Goal: Information Seeking & Learning: Understand process/instructions

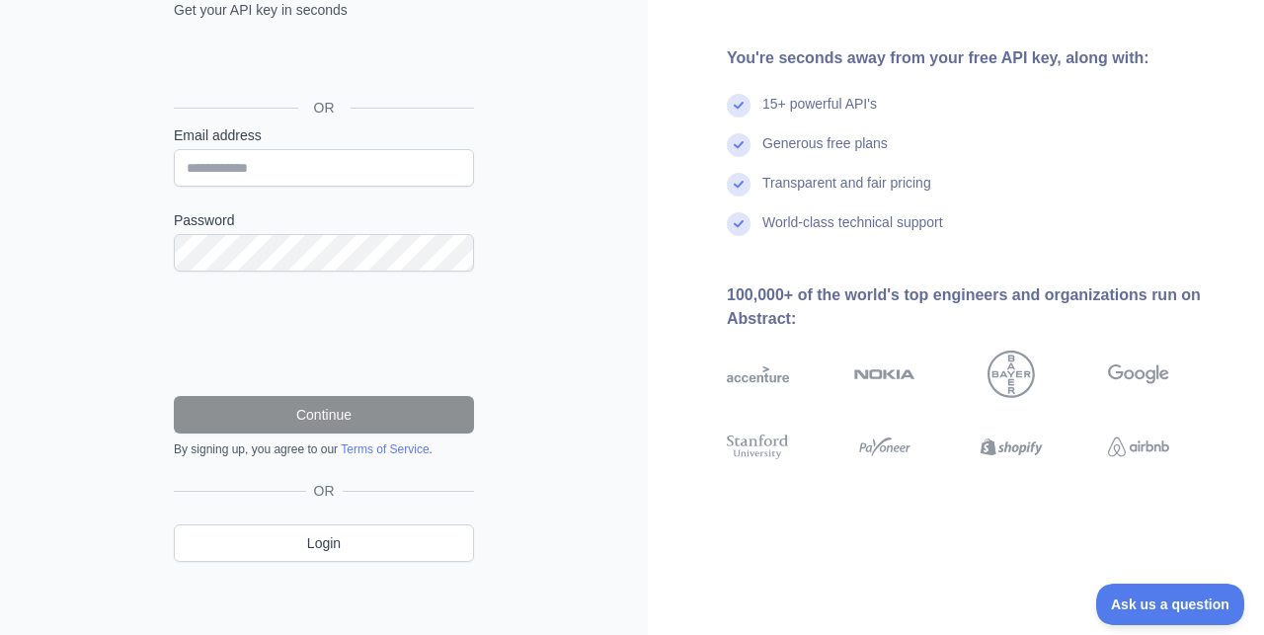
scroll to position [159, 0]
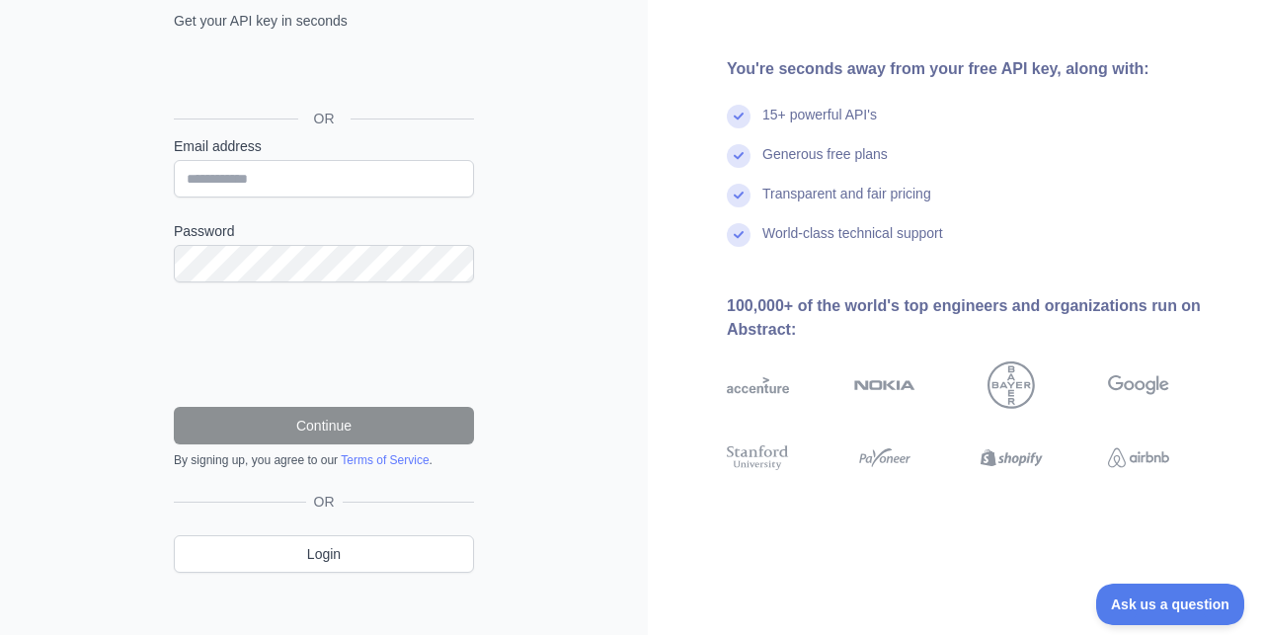
click at [343, 66] on div "Mag-sign in gamit ang Google. Magbubukas sa bagong tab" at bounding box center [322, 73] width 296 height 43
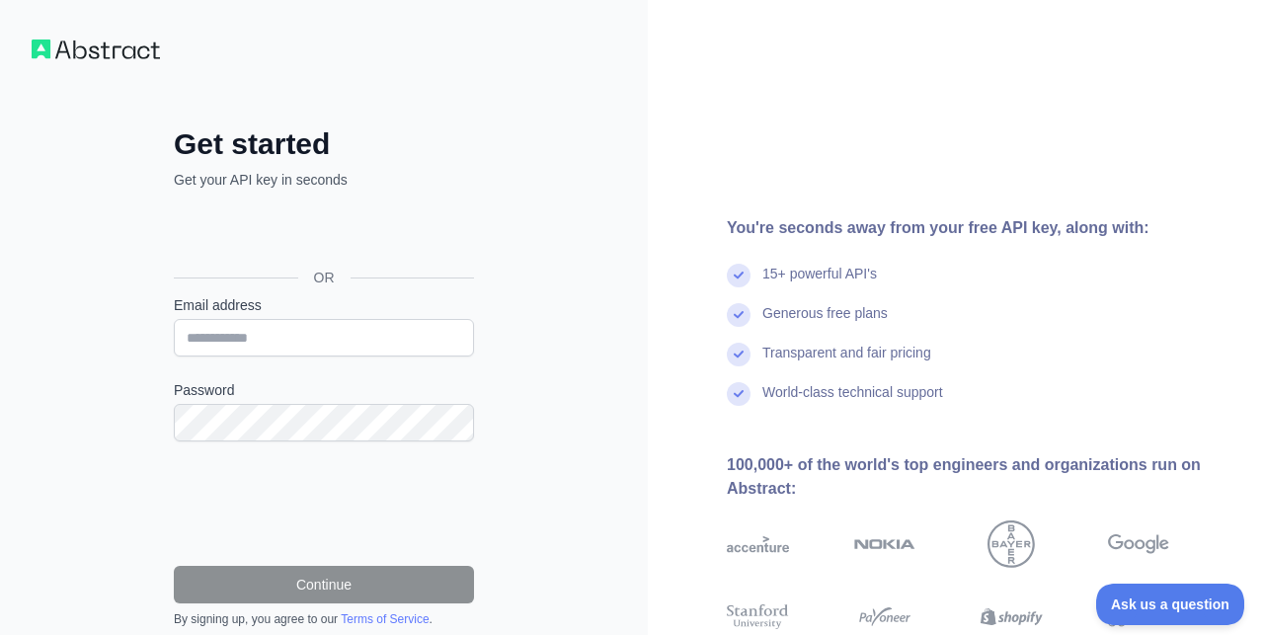
scroll to position [-1, 0]
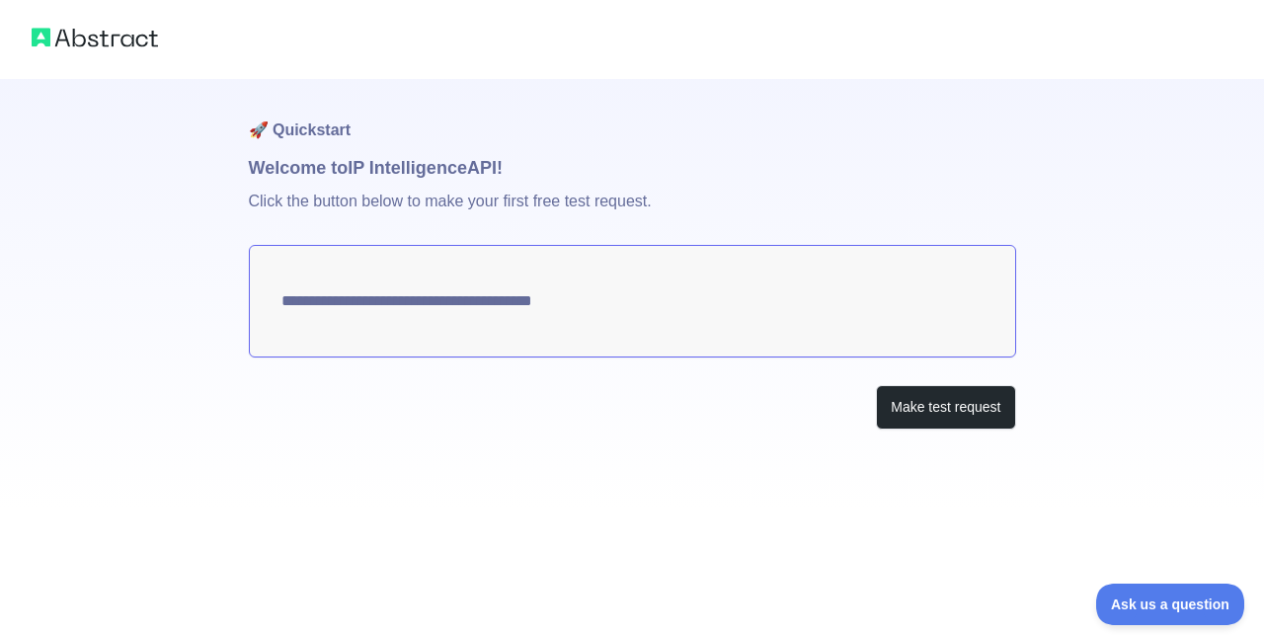
type textarea "**********"
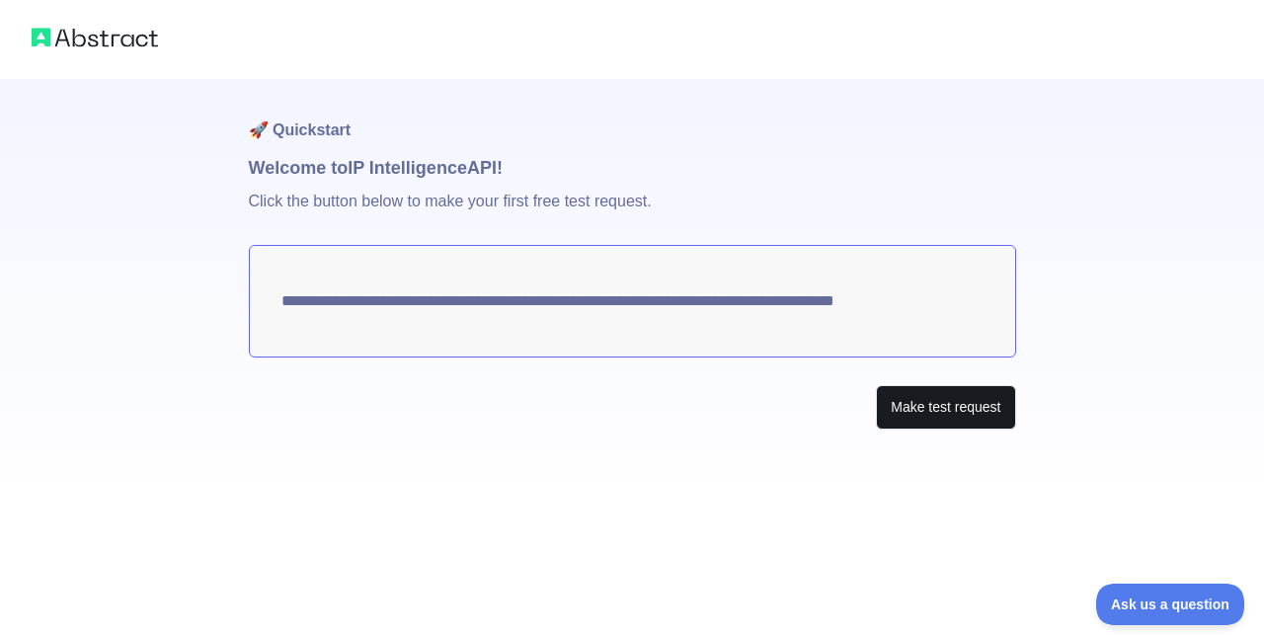
click at [923, 413] on button "Make test request" at bounding box center [945, 407] width 139 height 44
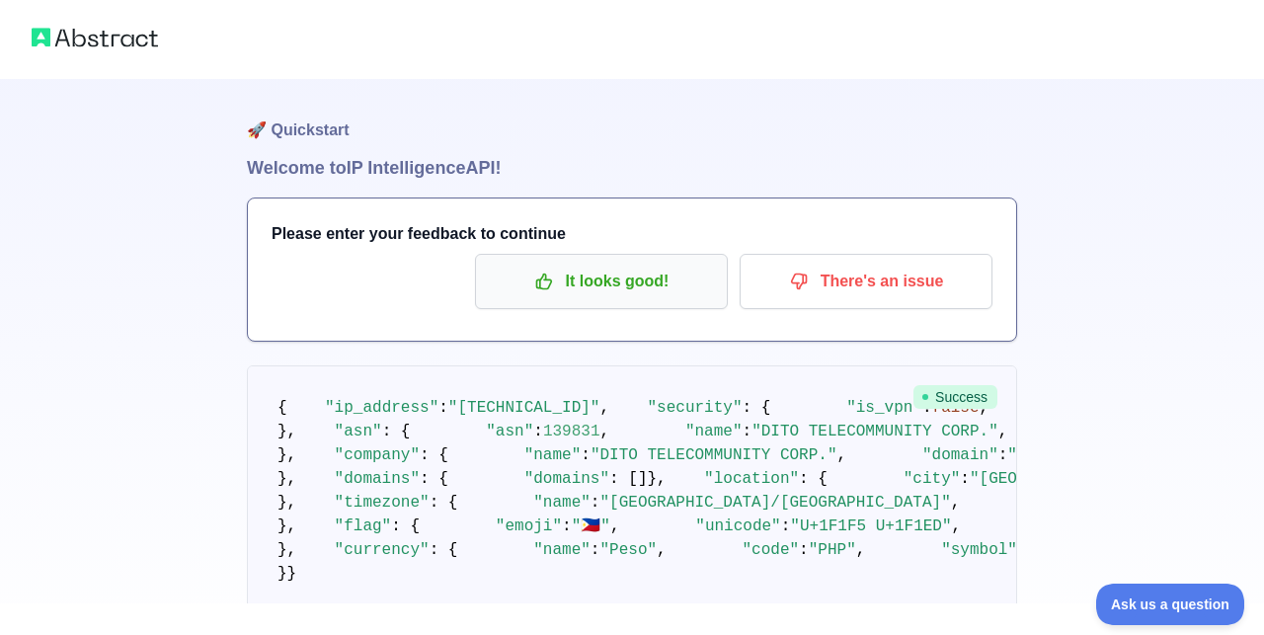
click at [658, 263] on button "It looks good!" at bounding box center [601, 281] width 253 height 55
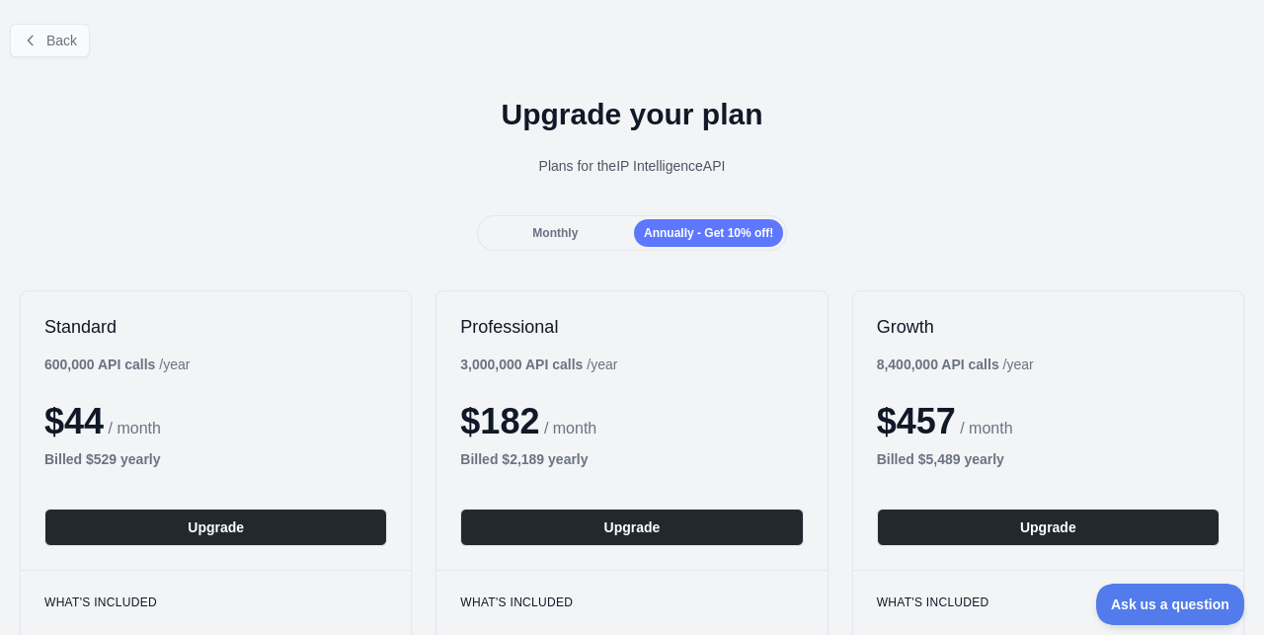
click at [86, 38] on button "Back" at bounding box center [50, 41] width 80 height 34
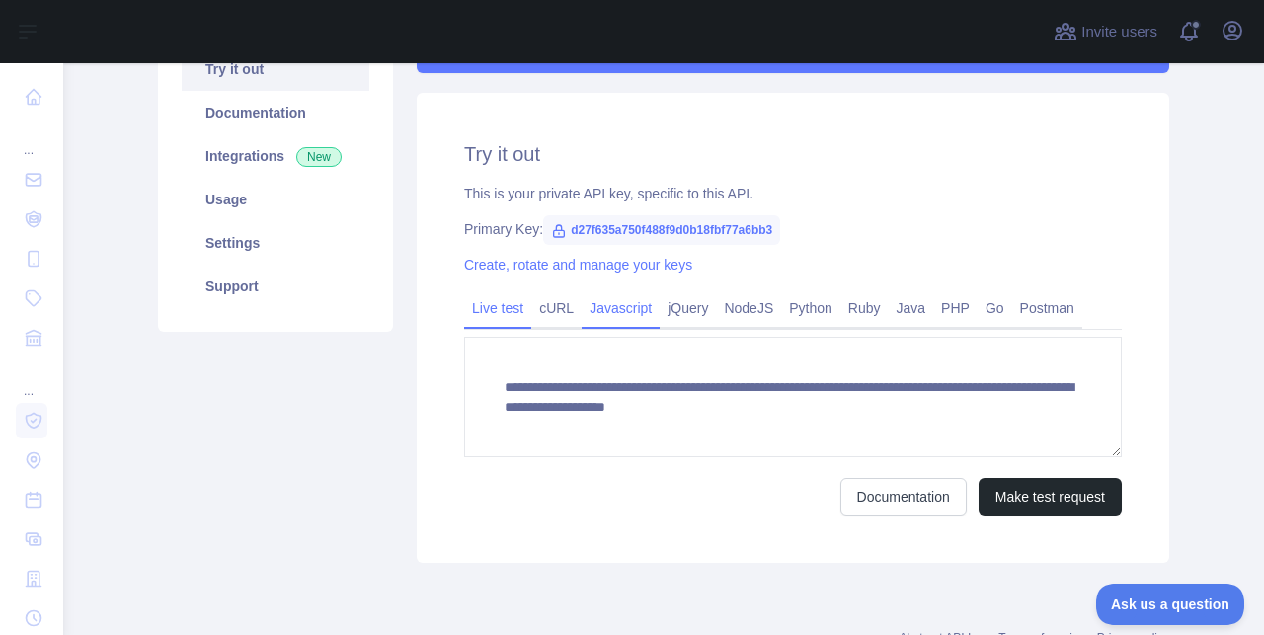
scroll to position [250, 0]
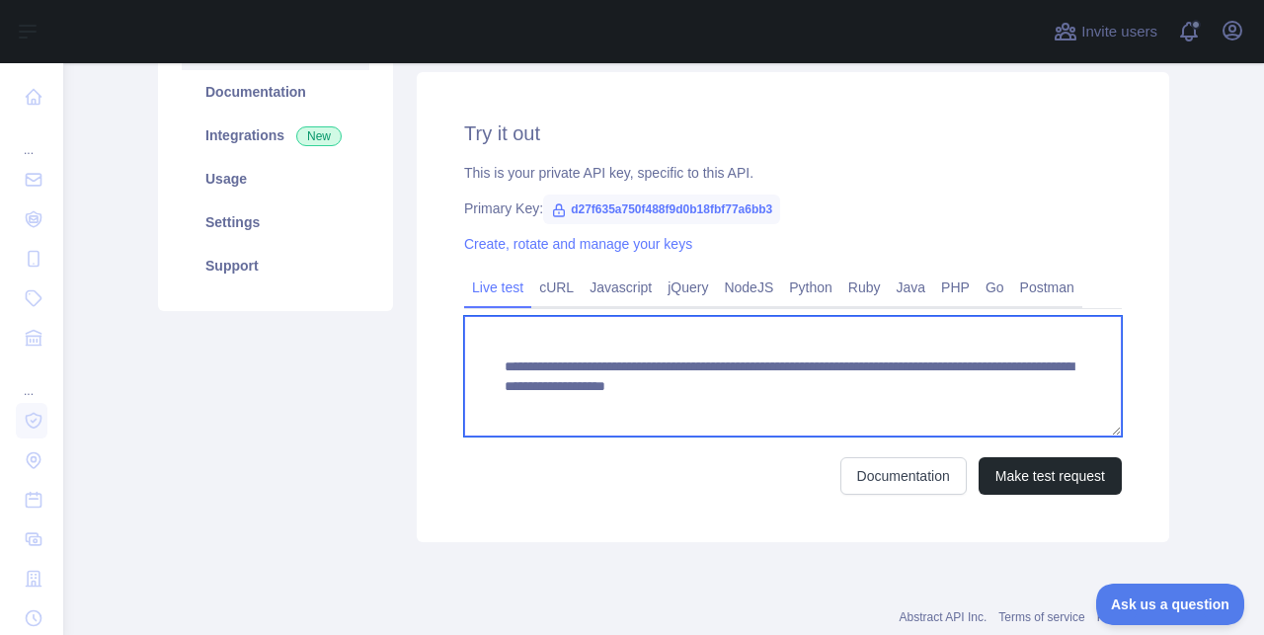
click at [824, 387] on textarea "**********" at bounding box center [793, 376] width 658 height 121
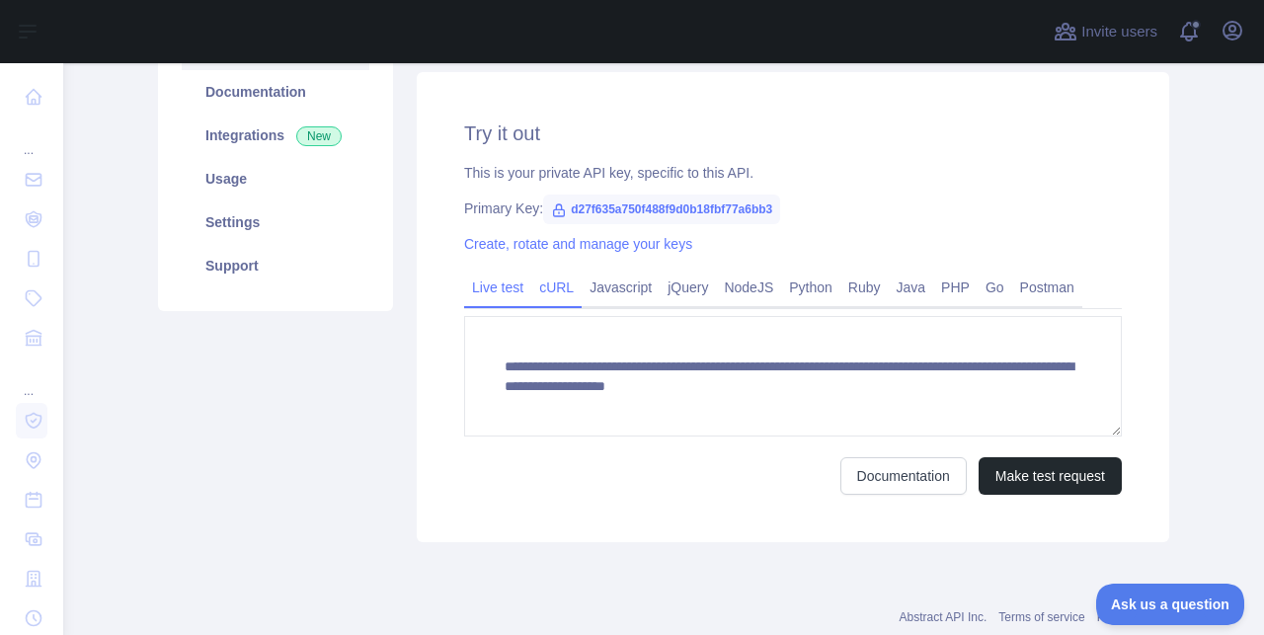
click at [566, 293] on link "cURL" at bounding box center [556, 288] width 50 height 32
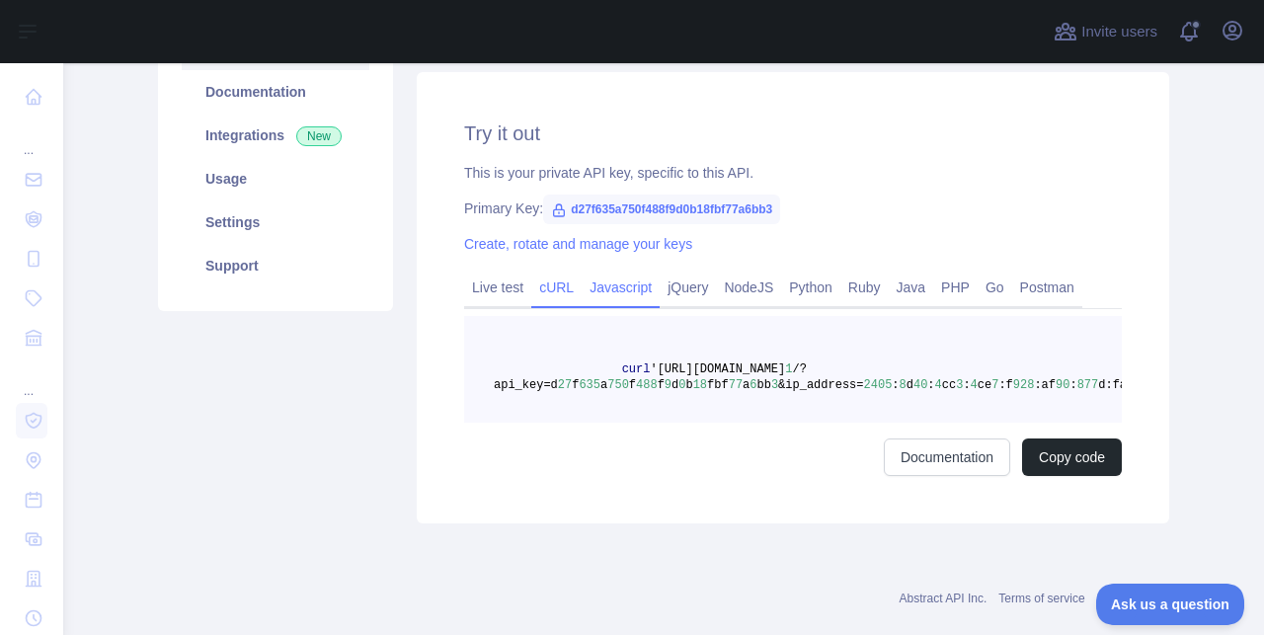
click at [615, 284] on link "Javascript" at bounding box center [621, 288] width 78 height 32
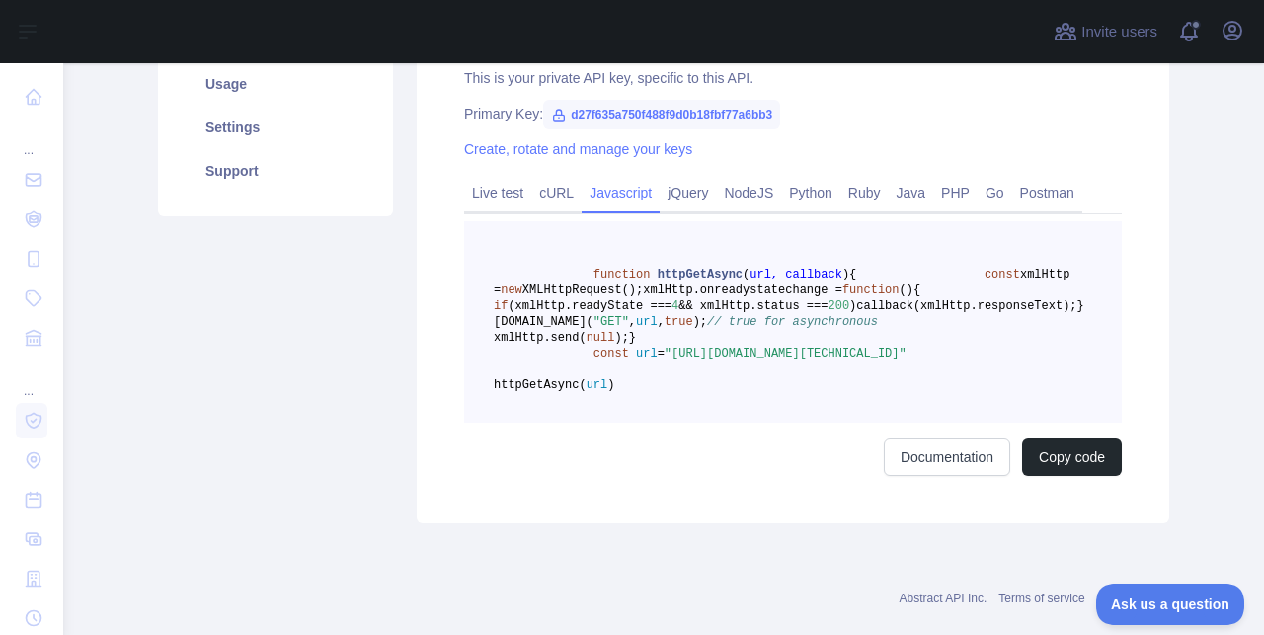
scroll to position [342, 0]
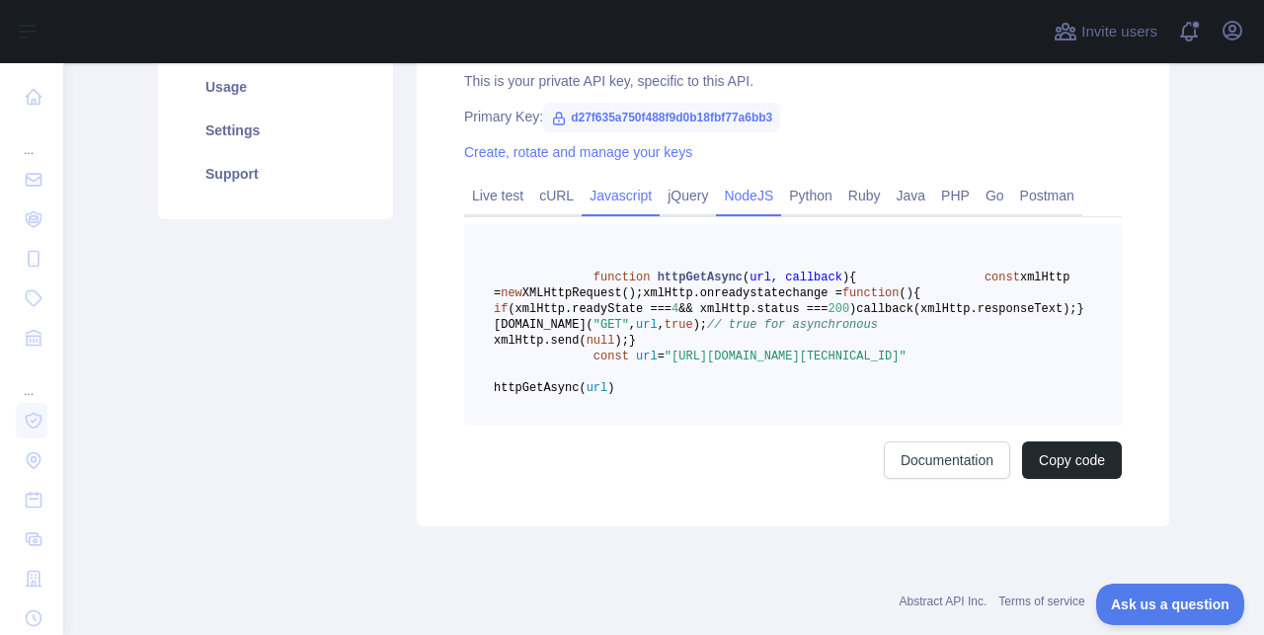
click at [760, 203] on link "NodeJS" at bounding box center [748, 196] width 65 height 32
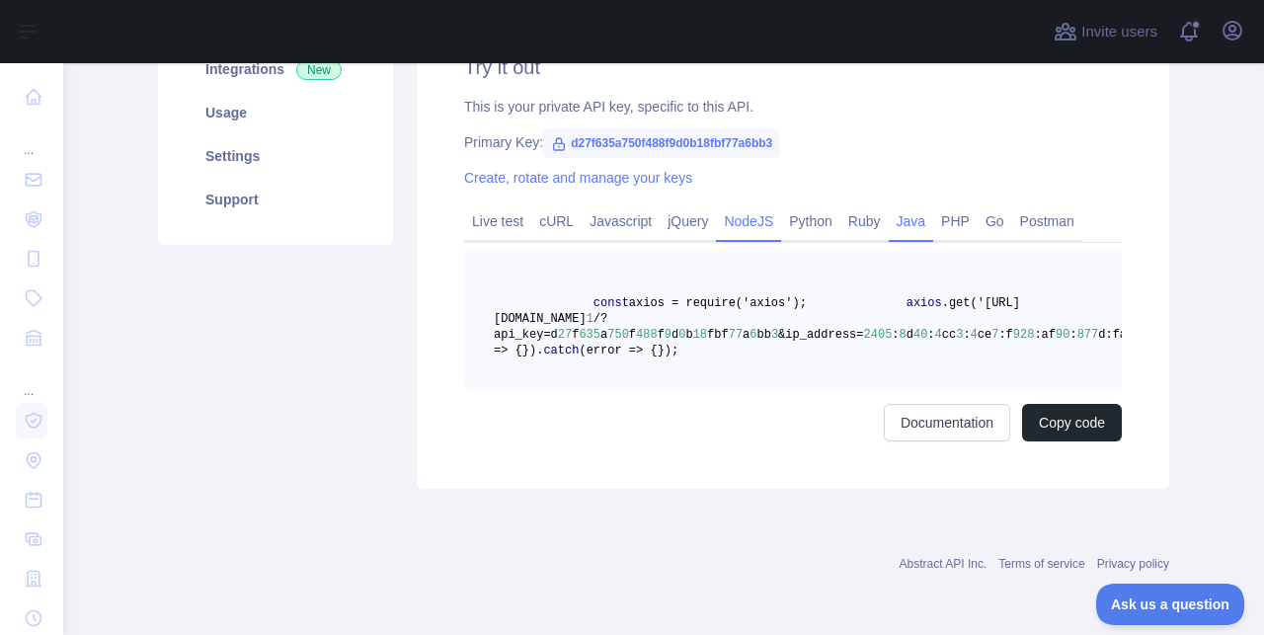
click at [932, 205] on link "Java" at bounding box center [911, 221] width 45 height 32
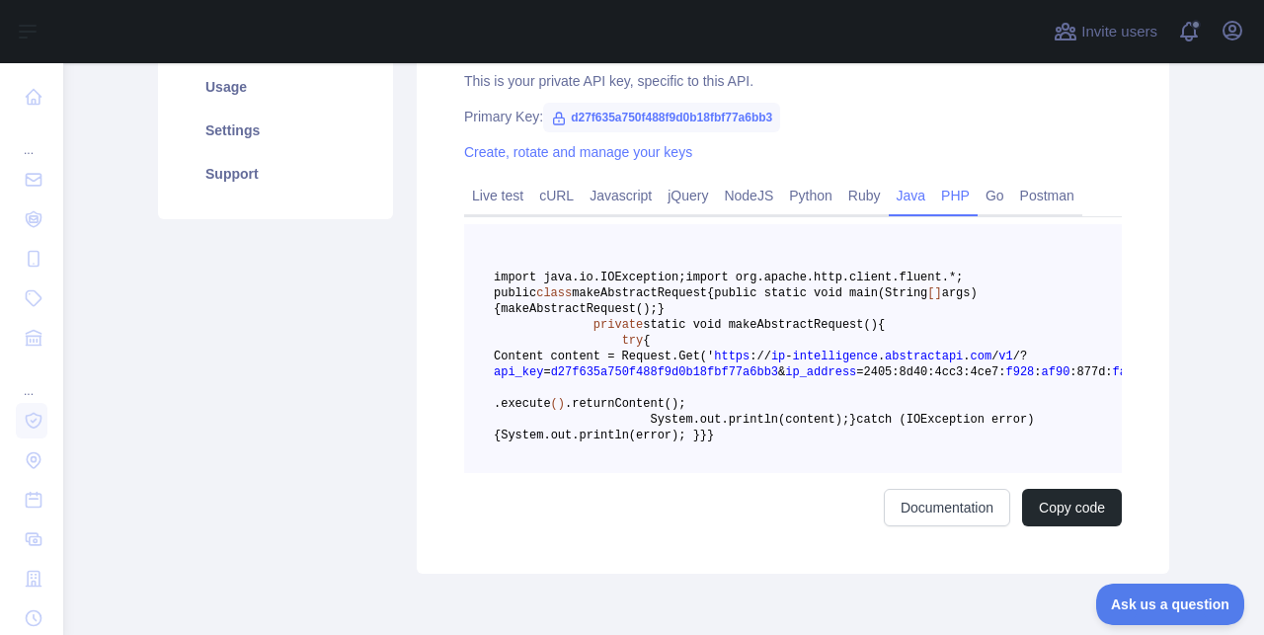
click at [978, 193] on link "PHP" at bounding box center [955, 196] width 44 height 32
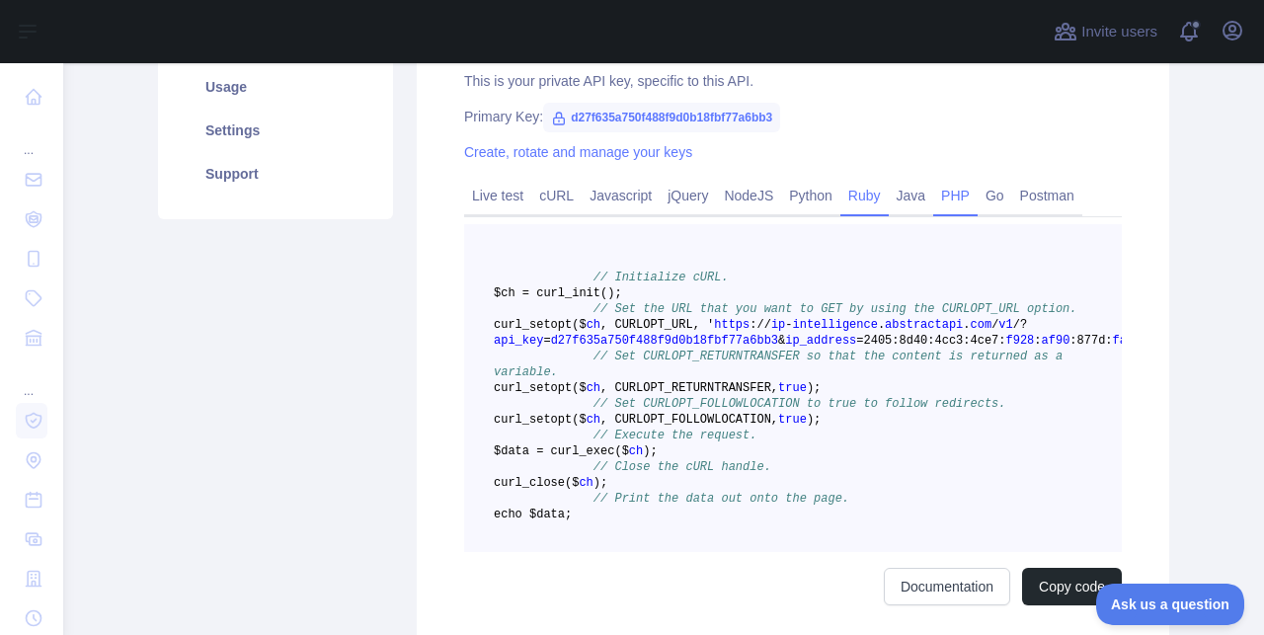
click at [889, 209] on link "Ruby" at bounding box center [865, 196] width 48 height 32
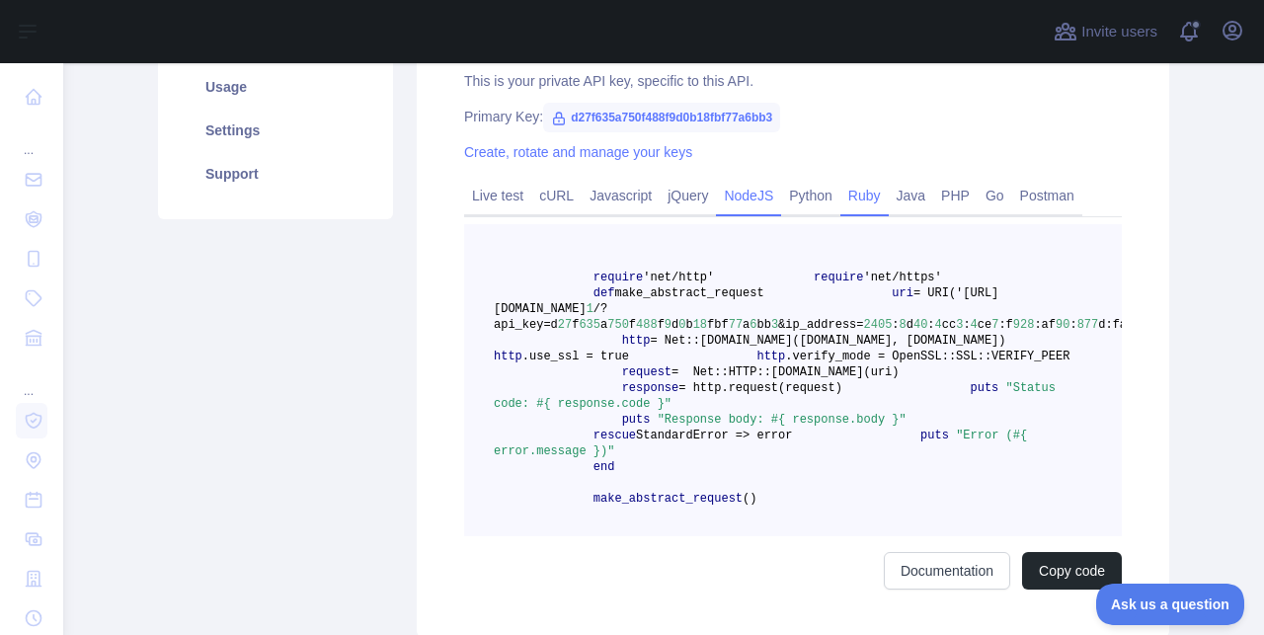
click at [753, 202] on link "NodeJS" at bounding box center [748, 196] width 65 height 32
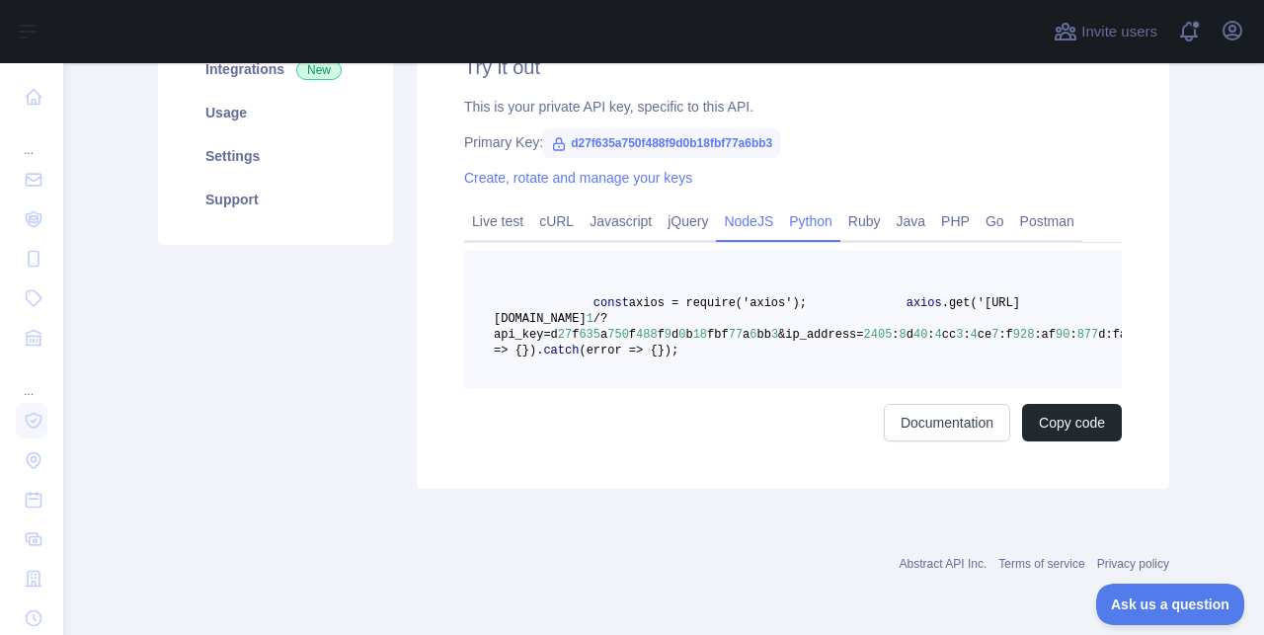
click at [839, 205] on link "Python" at bounding box center [810, 221] width 59 height 32
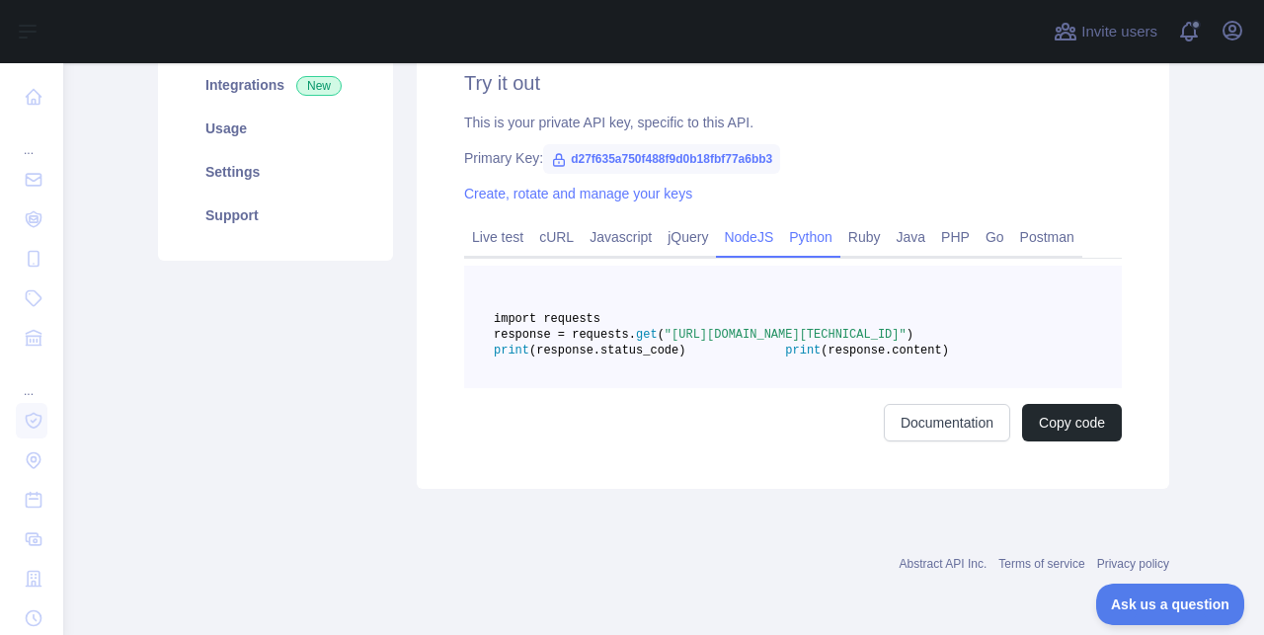
click at [771, 221] on link "NodeJS" at bounding box center [748, 237] width 65 height 32
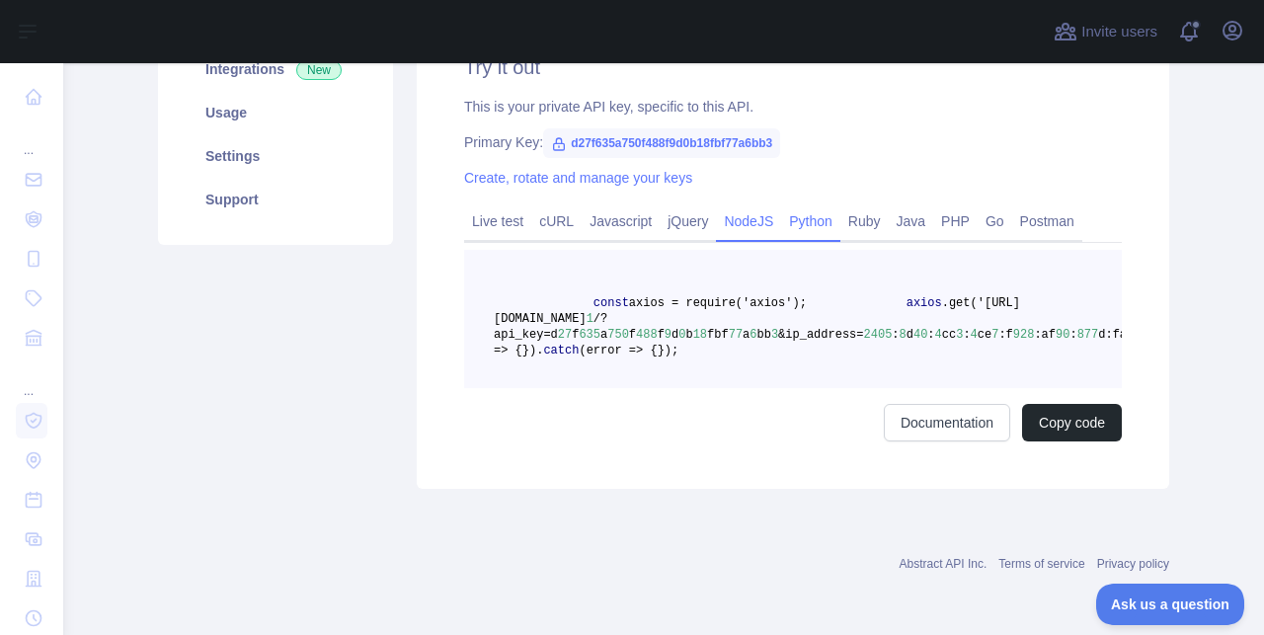
click at [820, 205] on link "Python" at bounding box center [810, 221] width 59 height 32
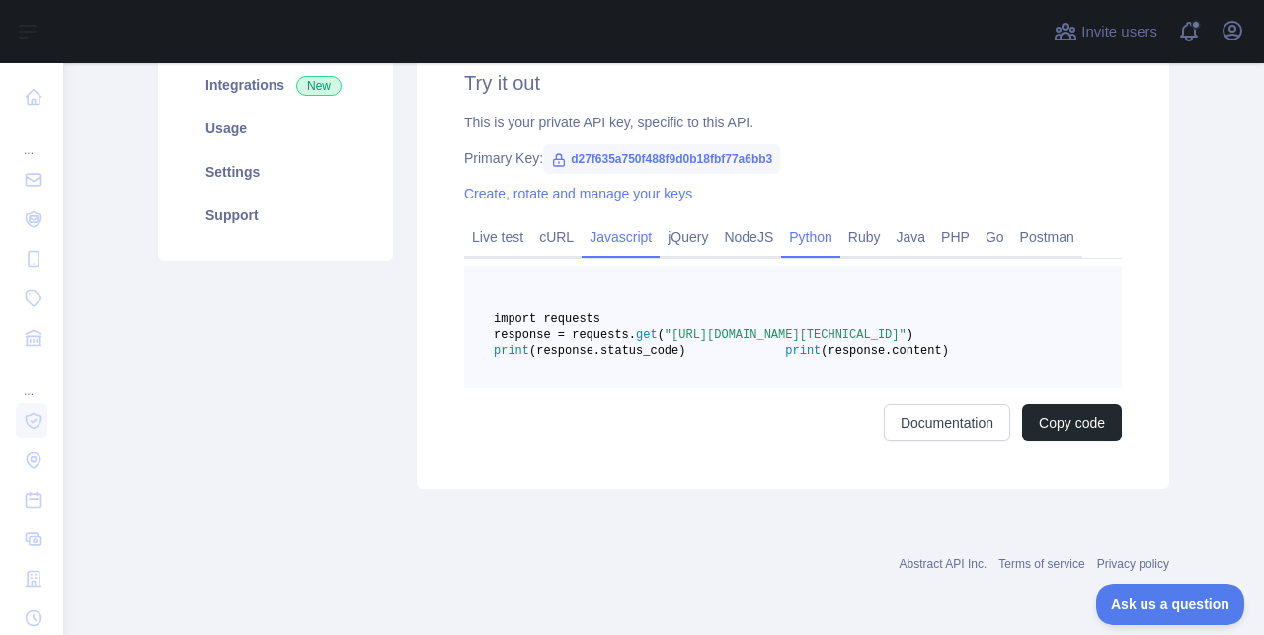
click at [652, 221] on link "Javascript" at bounding box center [621, 237] width 78 height 32
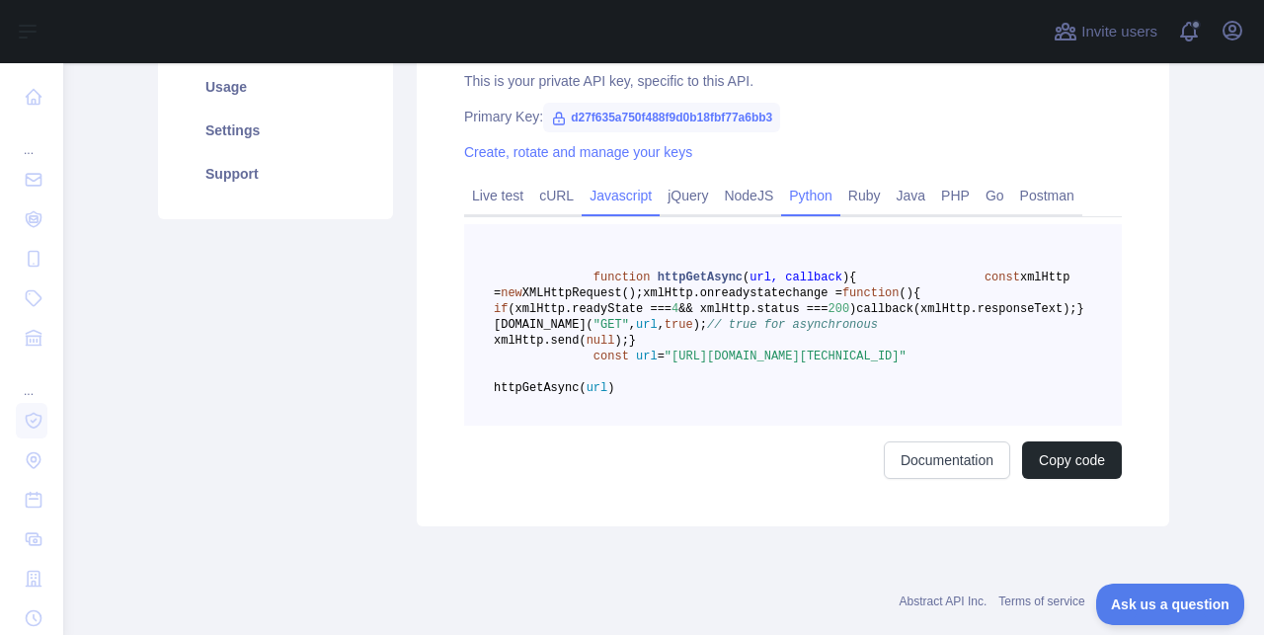
click at [823, 206] on link "Python" at bounding box center [810, 196] width 59 height 32
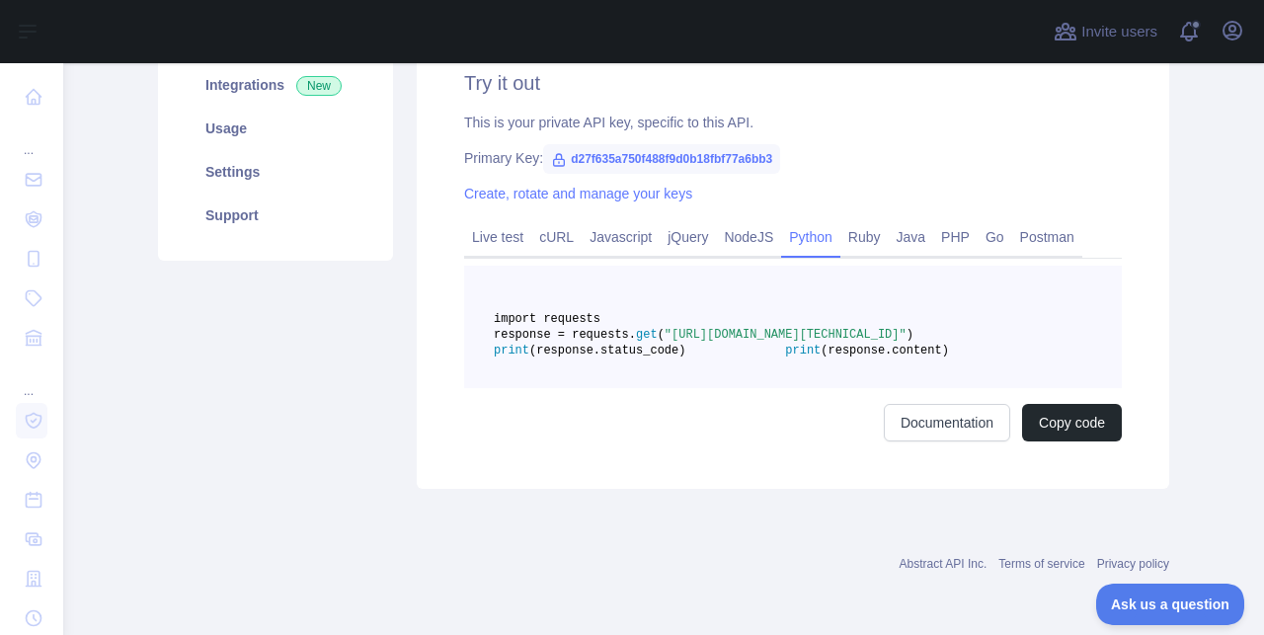
click at [620, 144] on span "d27f635a750f488f9d0b18fbf77a6bb3" at bounding box center [661, 159] width 237 height 30
click at [766, 184] on div "Create, rotate and manage your keys" at bounding box center [793, 194] width 658 height 20
click at [636, 186] on link "Create, rotate and manage your keys" at bounding box center [578, 194] width 228 height 16
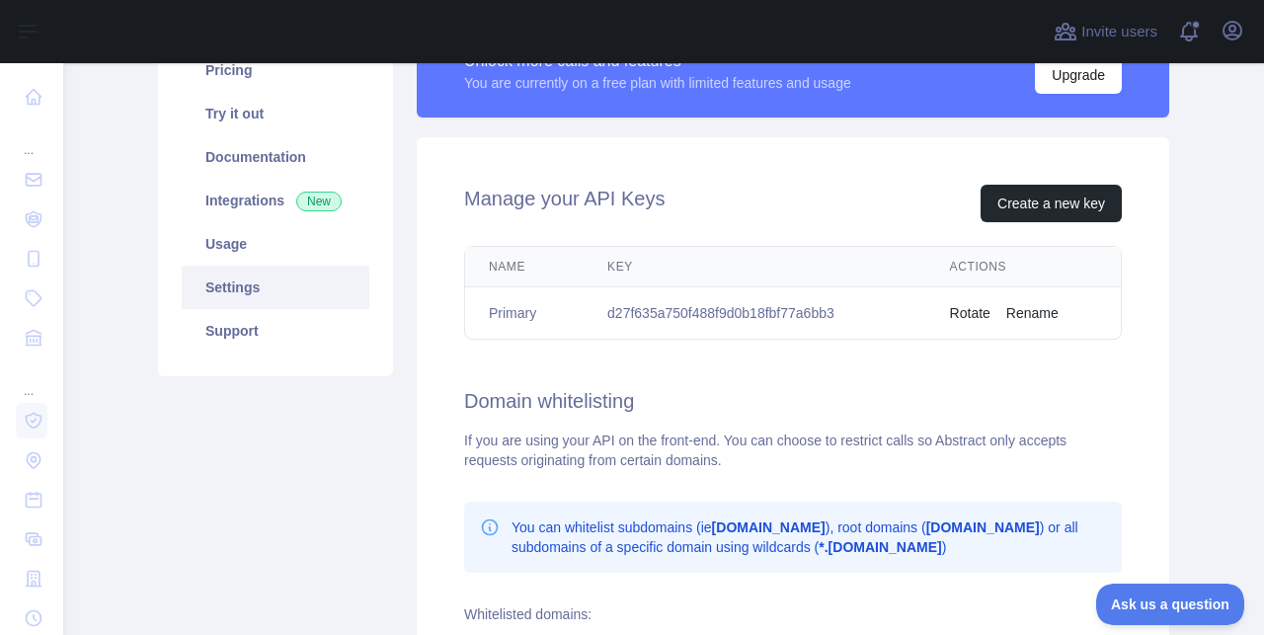
scroll to position [188, 0]
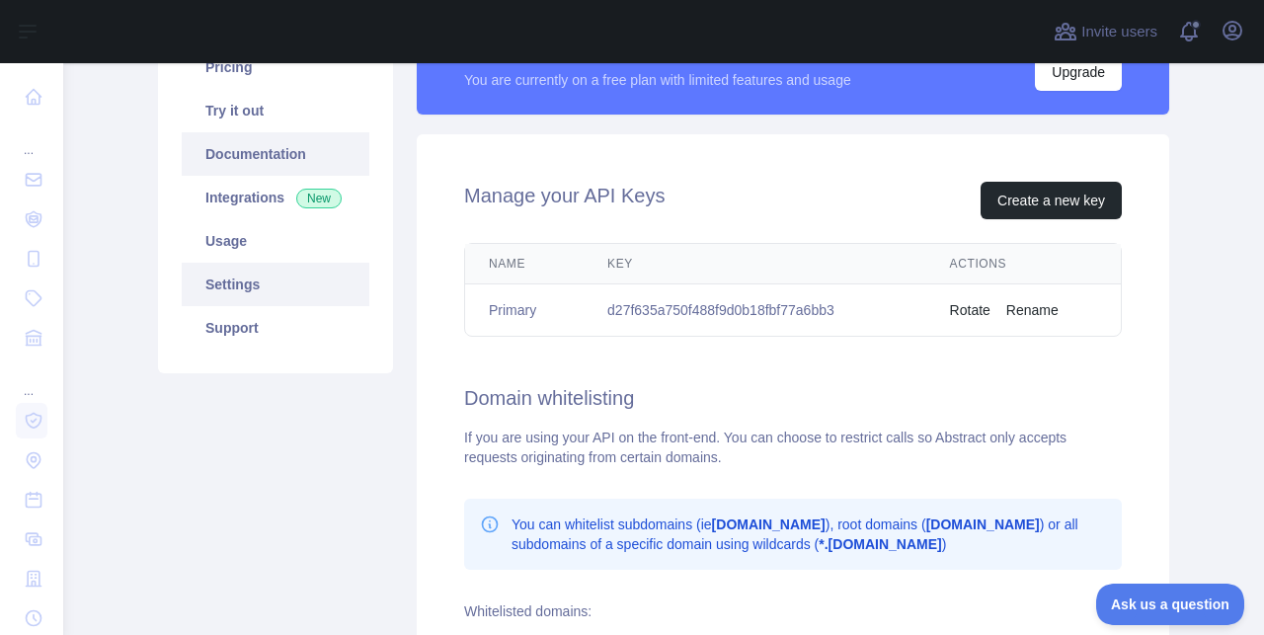
click at [276, 151] on link "Documentation" at bounding box center [276, 153] width 188 height 43
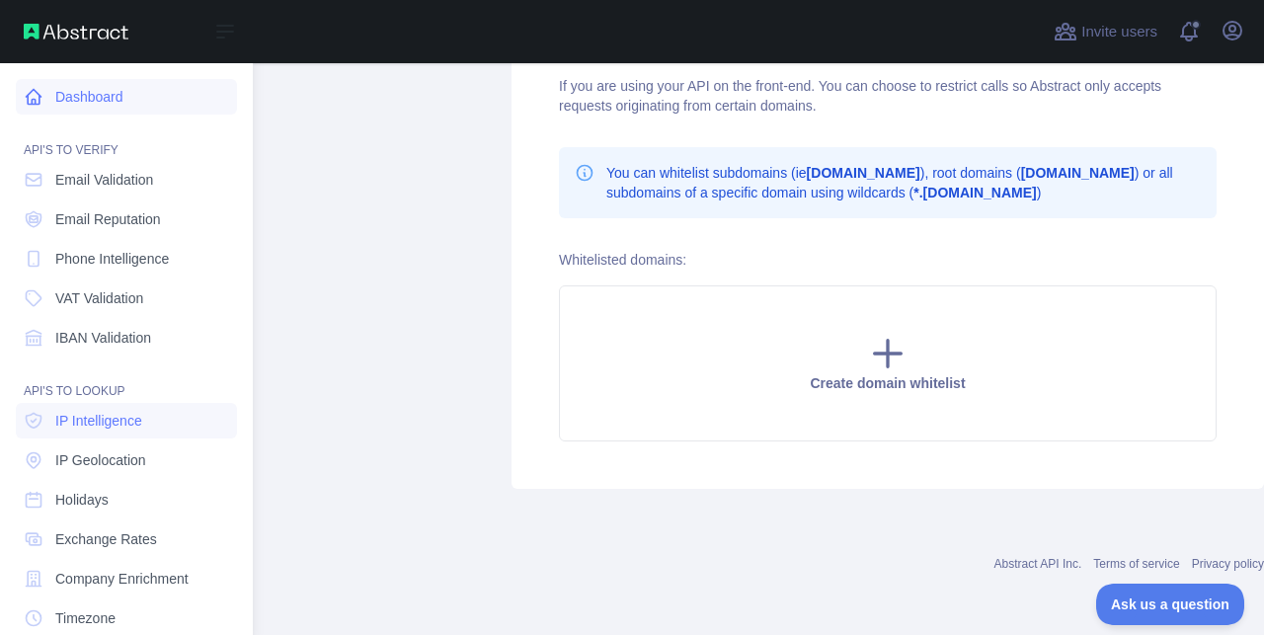
click at [40, 98] on icon at bounding box center [34, 97] width 15 height 15
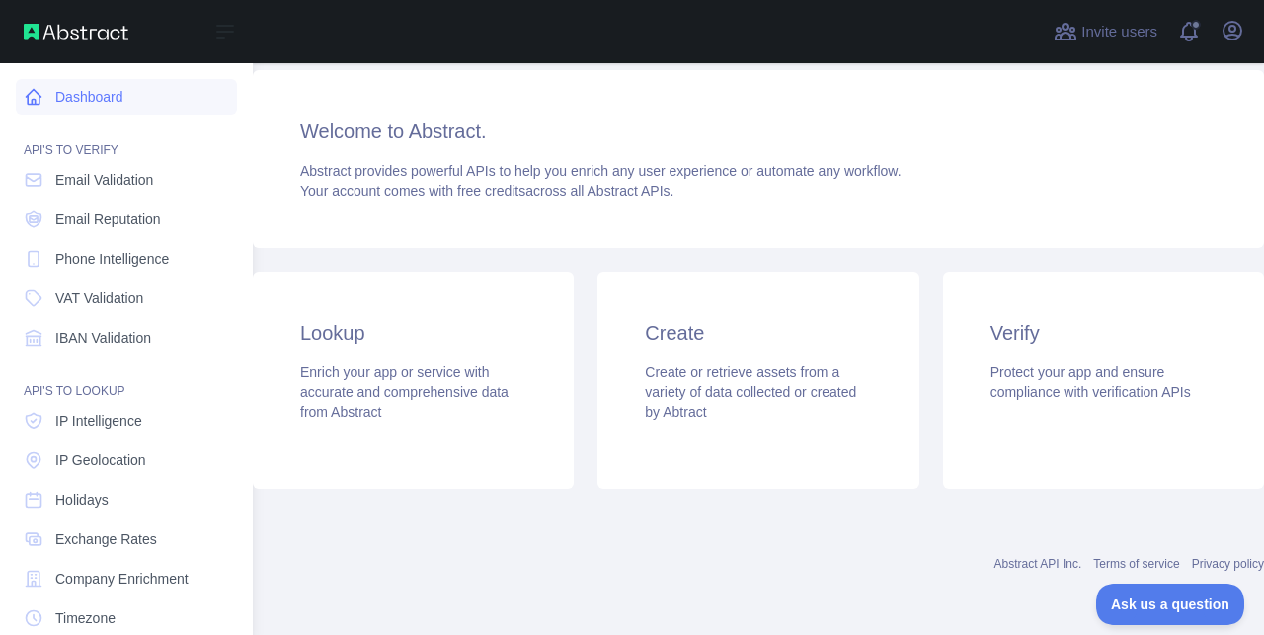
scroll to position [135, 0]
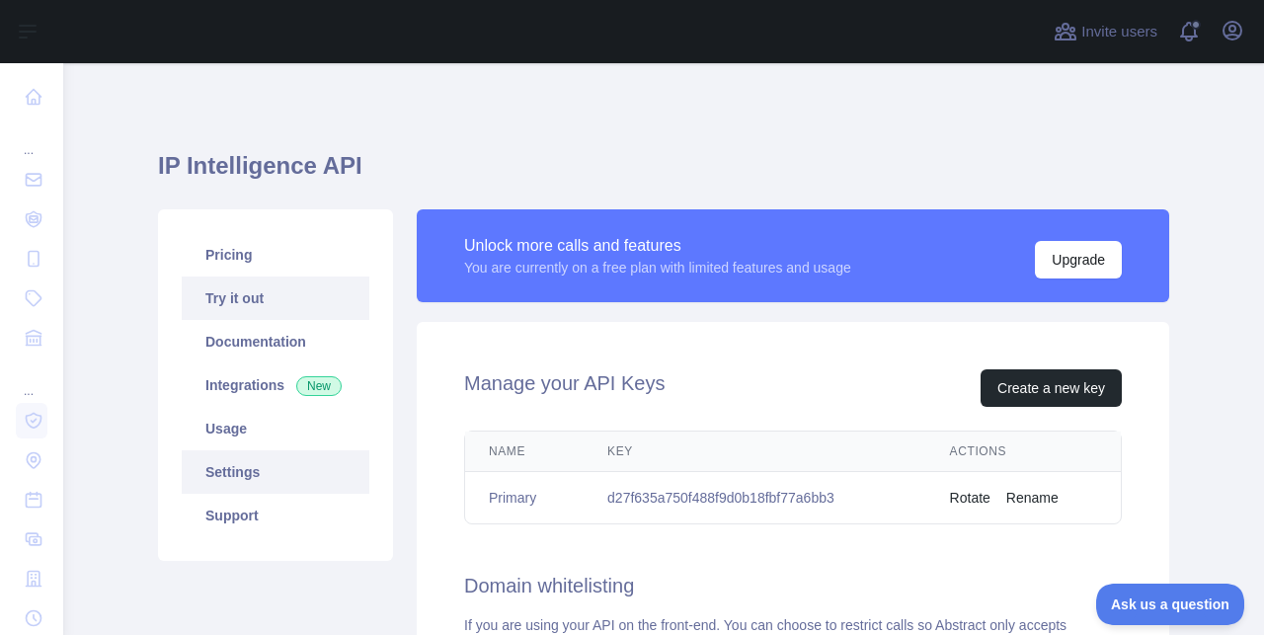
click at [294, 304] on link "Try it out" at bounding box center [276, 298] width 188 height 43
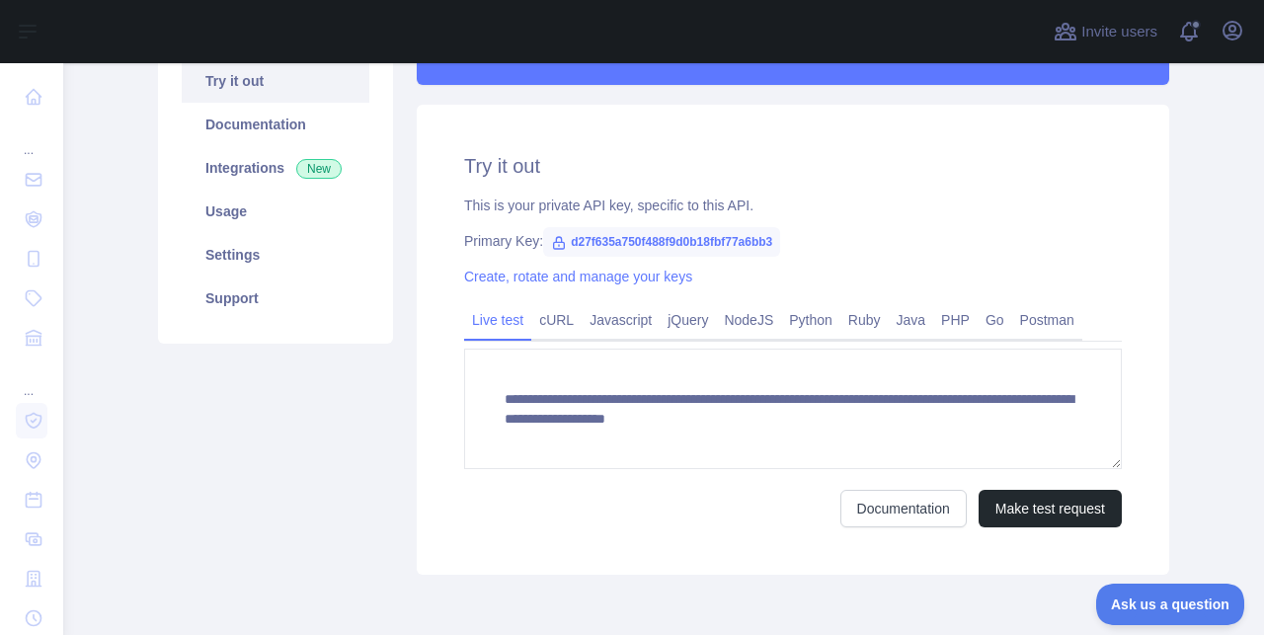
scroll to position [194, 0]
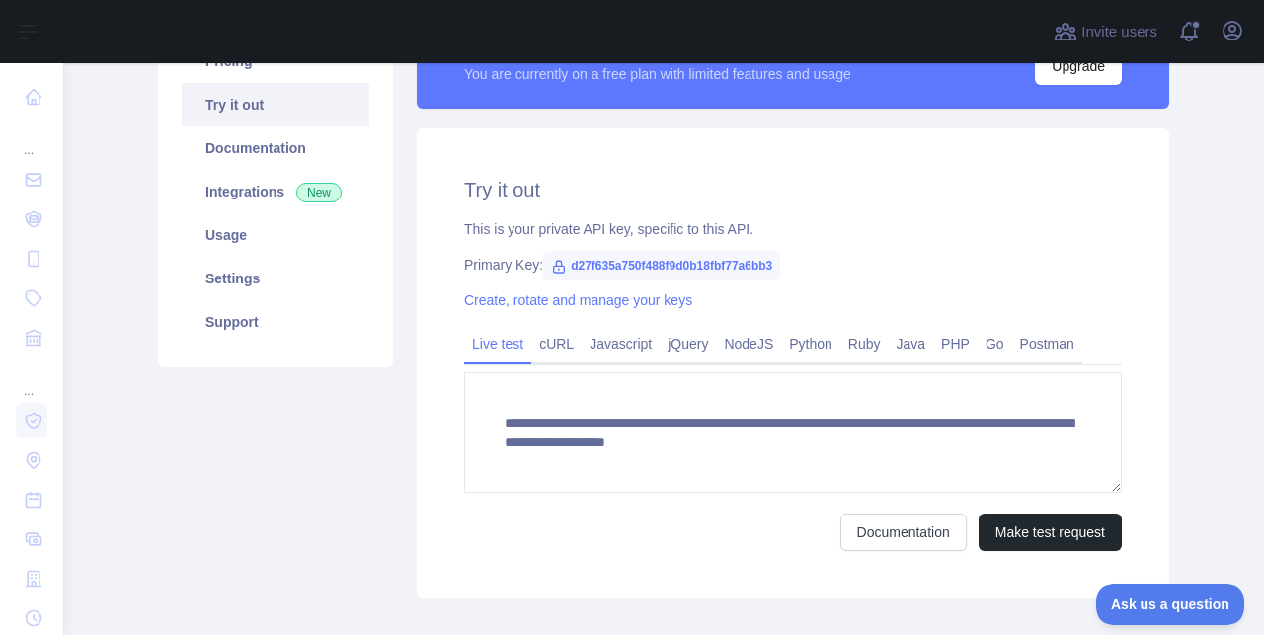
click at [649, 265] on span "d27f635a750f488f9d0b18fbf77a6bb3" at bounding box center [661, 266] width 237 height 30
copy span "d27f635a750f488f9d0b18fbf77a6bb3"
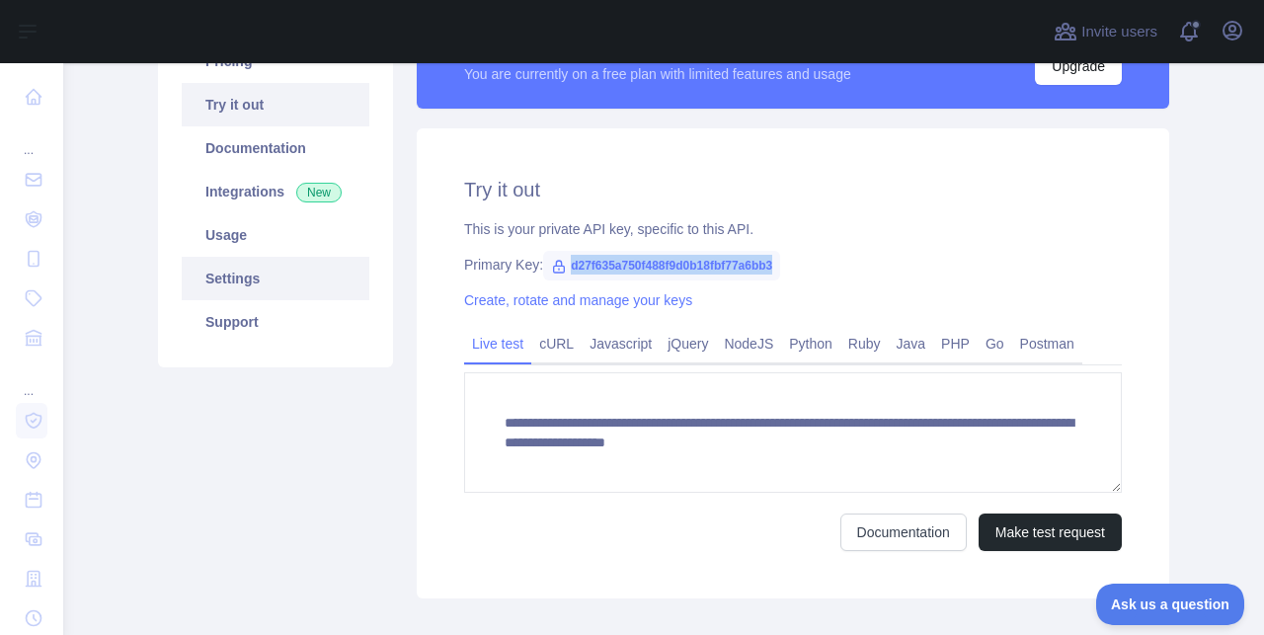
click at [279, 284] on link "Settings" at bounding box center [276, 278] width 188 height 43
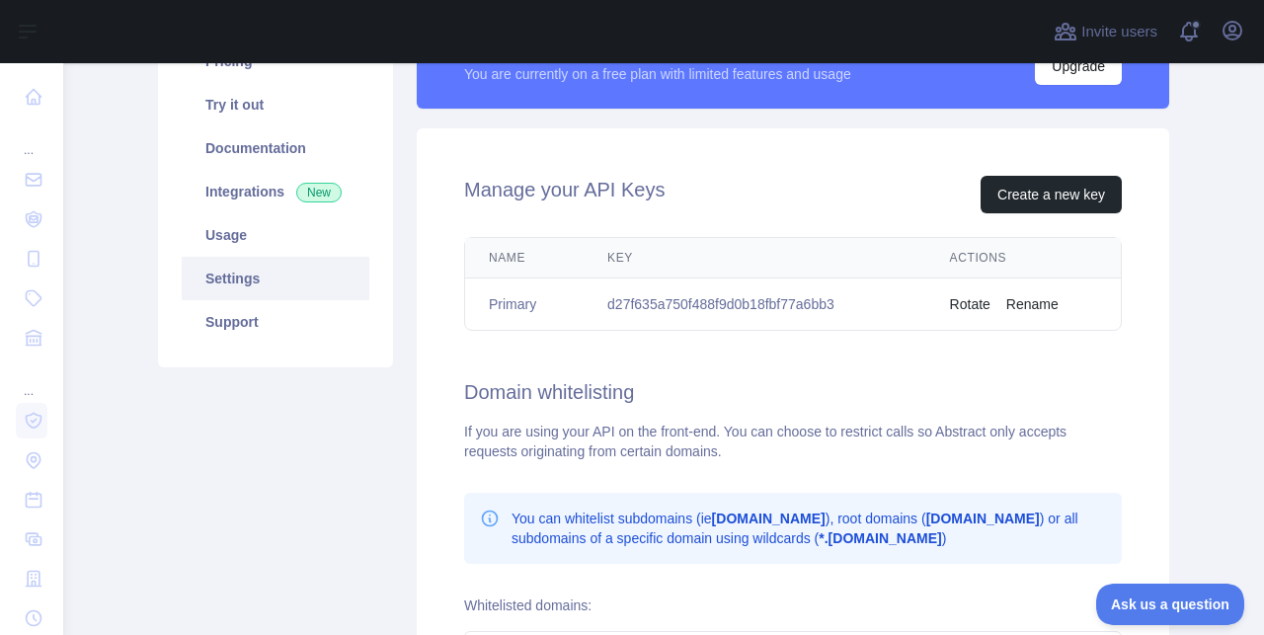
click at [717, 303] on td "d27f635a750f488f9d0b18fbf77a6bb3" at bounding box center [755, 305] width 343 height 52
copy td "d27f635a750f488f9d0b18fbf77a6bb3"
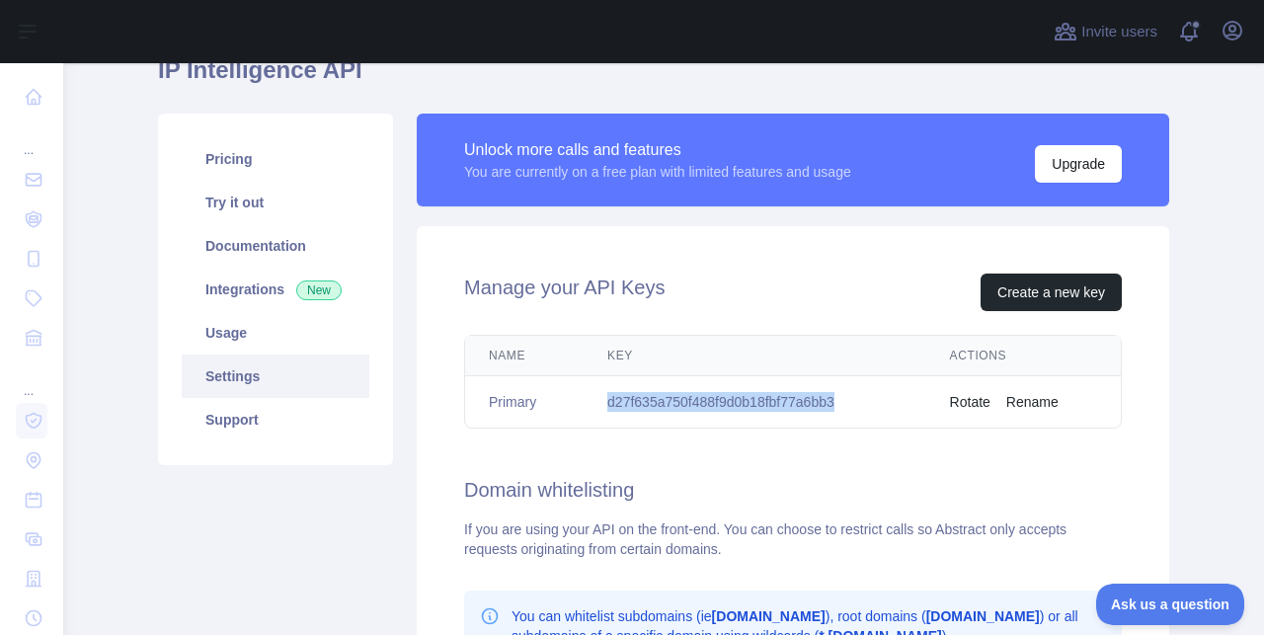
scroll to position [93, 0]
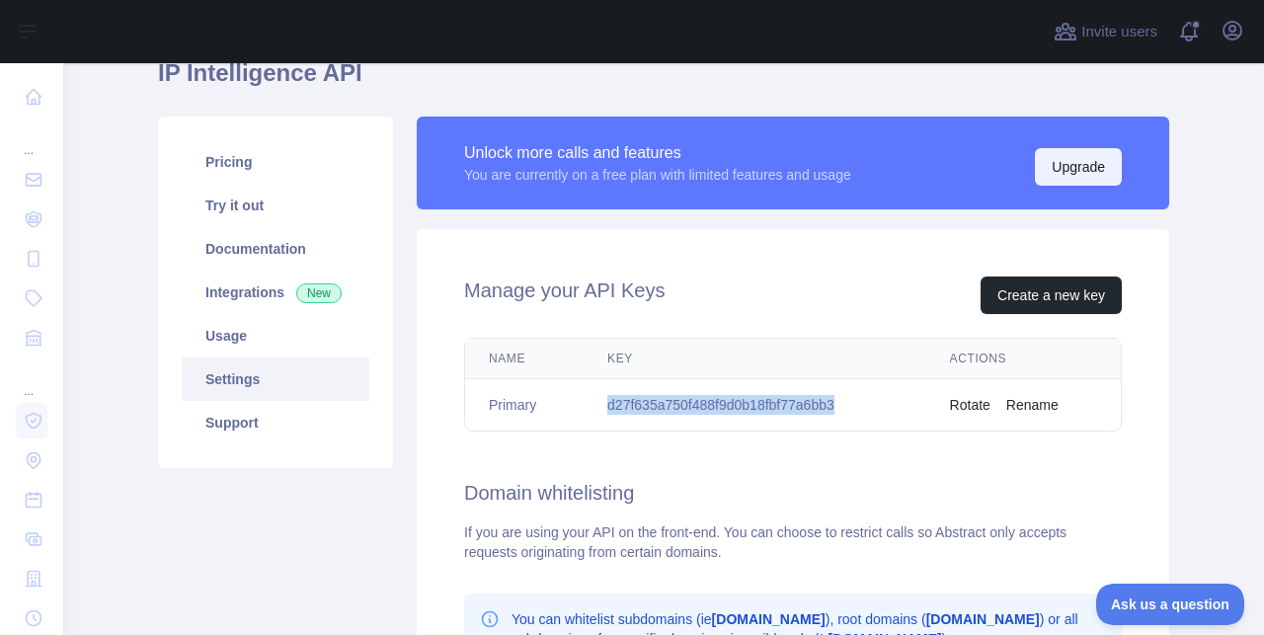
click at [1086, 171] on button "Upgrade" at bounding box center [1078, 167] width 87 height 38
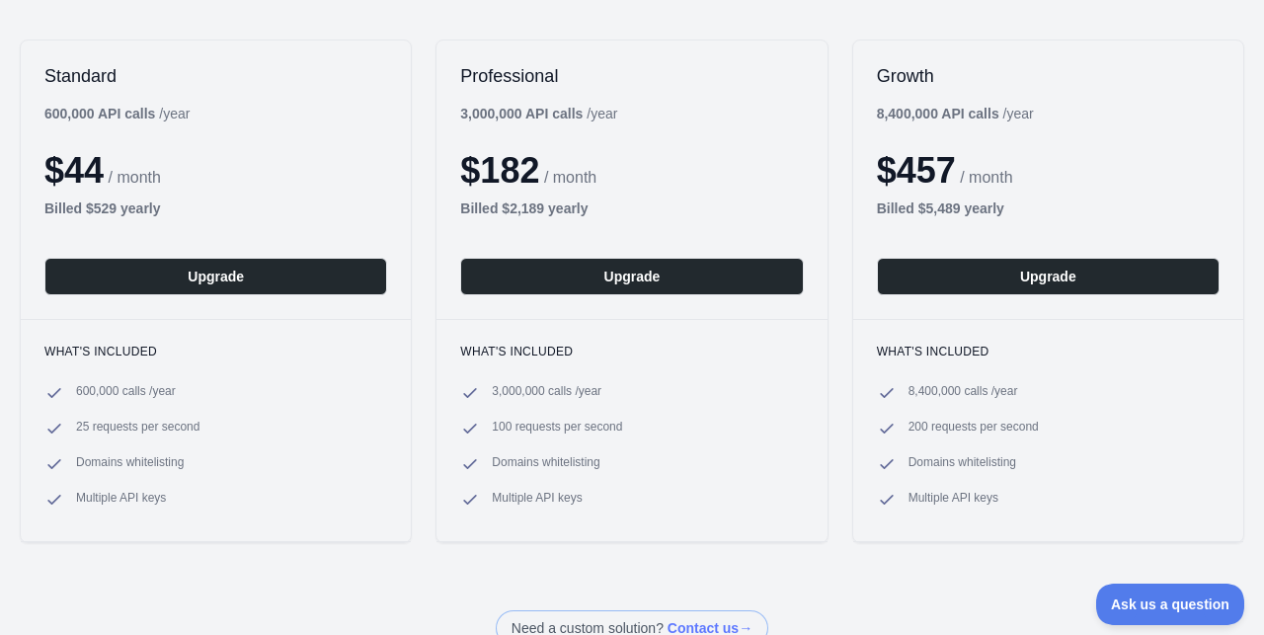
scroll to position [244, 0]
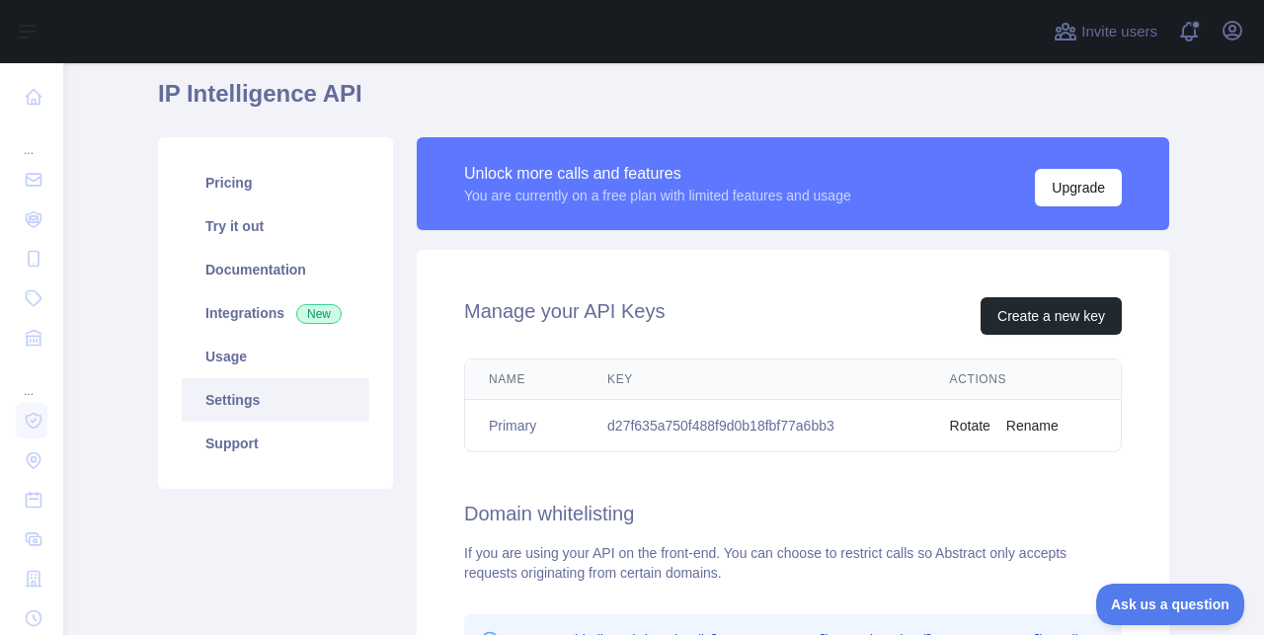
click at [723, 426] on td "d27f635a750f488f9d0b18fbf77a6bb3" at bounding box center [755, 426] width 343 height 52
copy td "d27f635a750f488f9d0b18fbf77a6bb3"
click at [972, 419] on button "Rotate" at bounding box center [970, 426] width 40 height 20
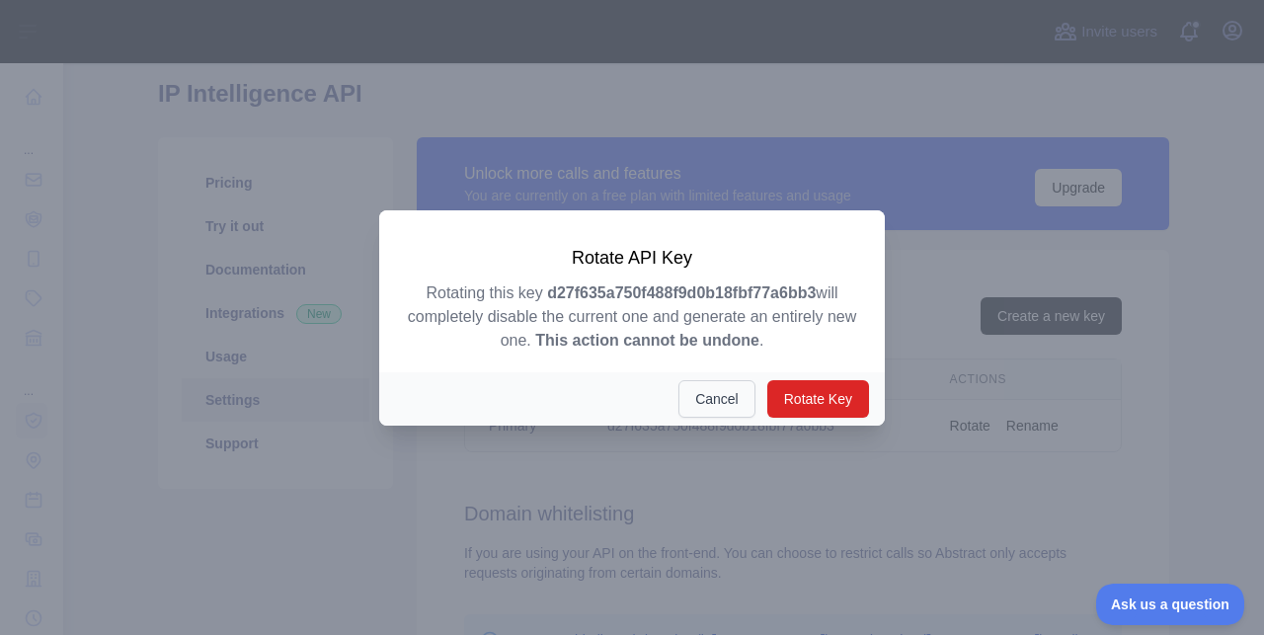
click at [722, 405] on button "Cancel" at bounding box center [717, 399] width 77 height 38
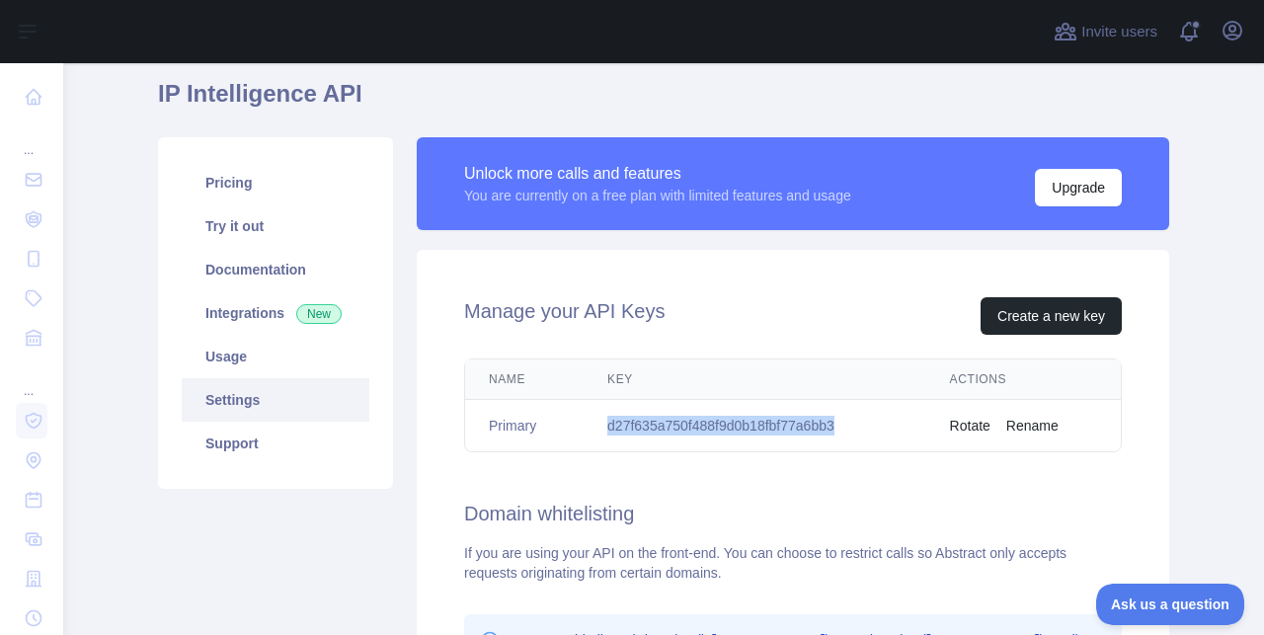
scroll to position [201, 0]
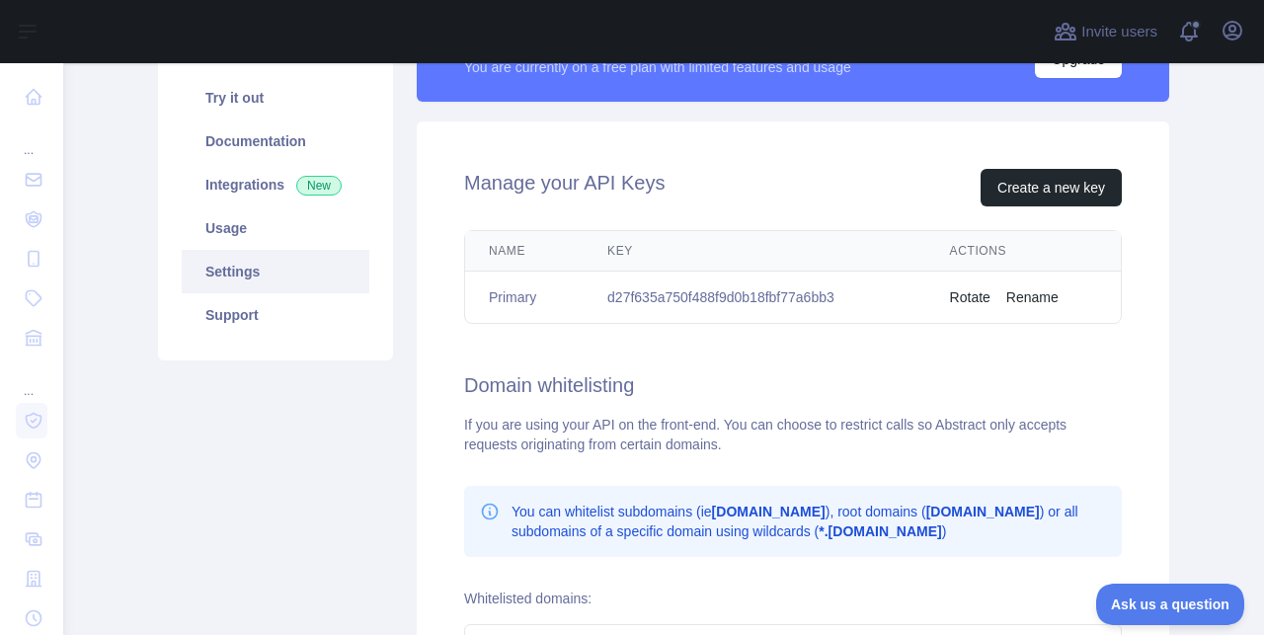
click at [752, 353] on div "Manage your API Keys Create a new key Name Key Actions Primary d27f635a750f488f…" at bounding box center [793, 474] width 753 height 706
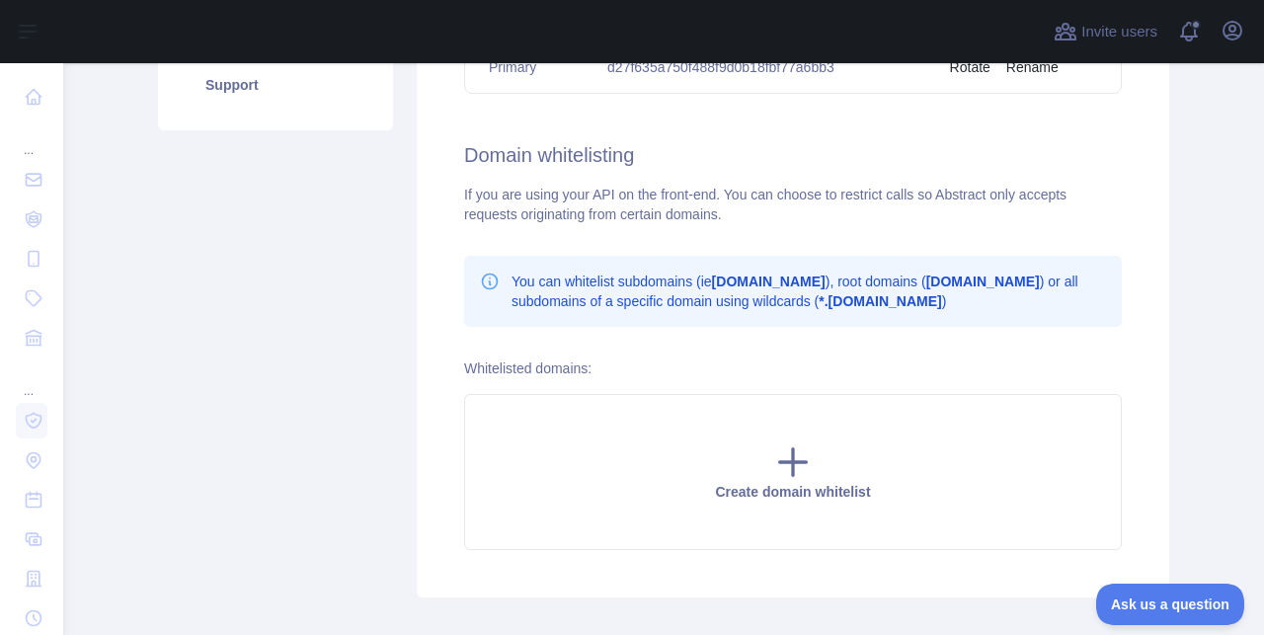
scroll to position [437, 0]
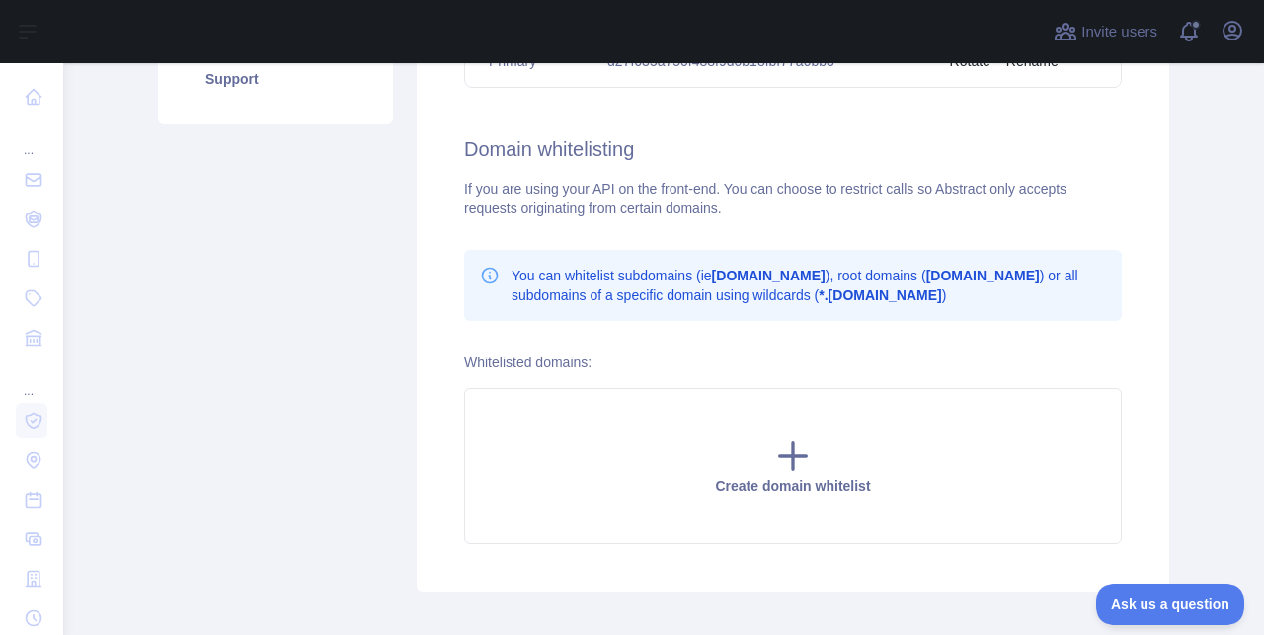
click at [302, 213] on div "Pricing Try it out Documentation Integrations New Usage Settings Support" at bounding box center [275, 182] width 259 height 819
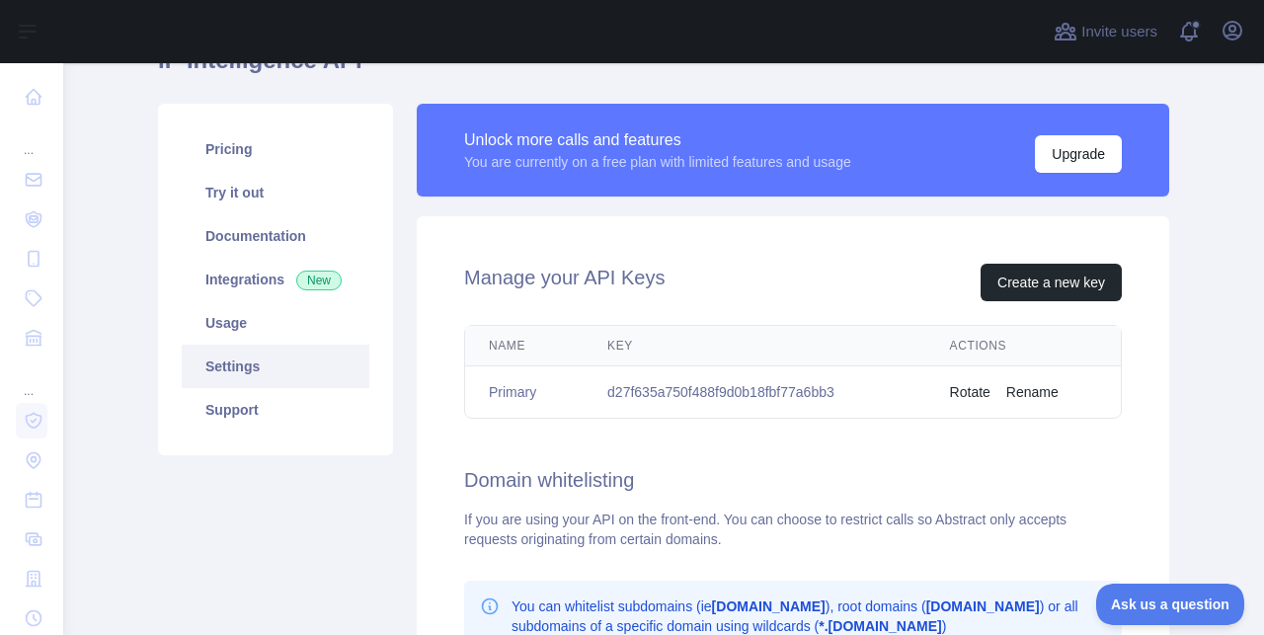
scroll to position [100, 0]
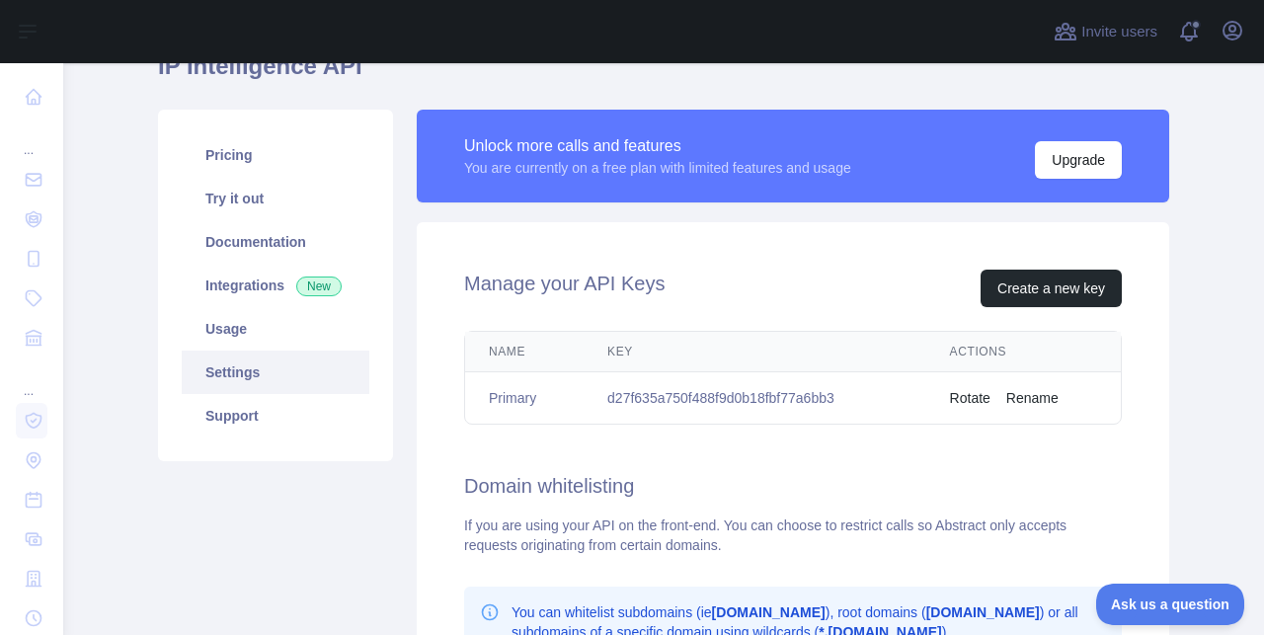
click at [751, 406] on td "d27f635a750f488f9d0b18fbf77a6bb3" at bounding box center [755, 398] width 343 height 52
click at [751, 395] on td "d27f635a750f488f9d0b18fbf77a6bb3" at bounding box center [755, 398] width 343 height 52
copy td "d27f635a750f488f9d0b18fbf77a6bb3"
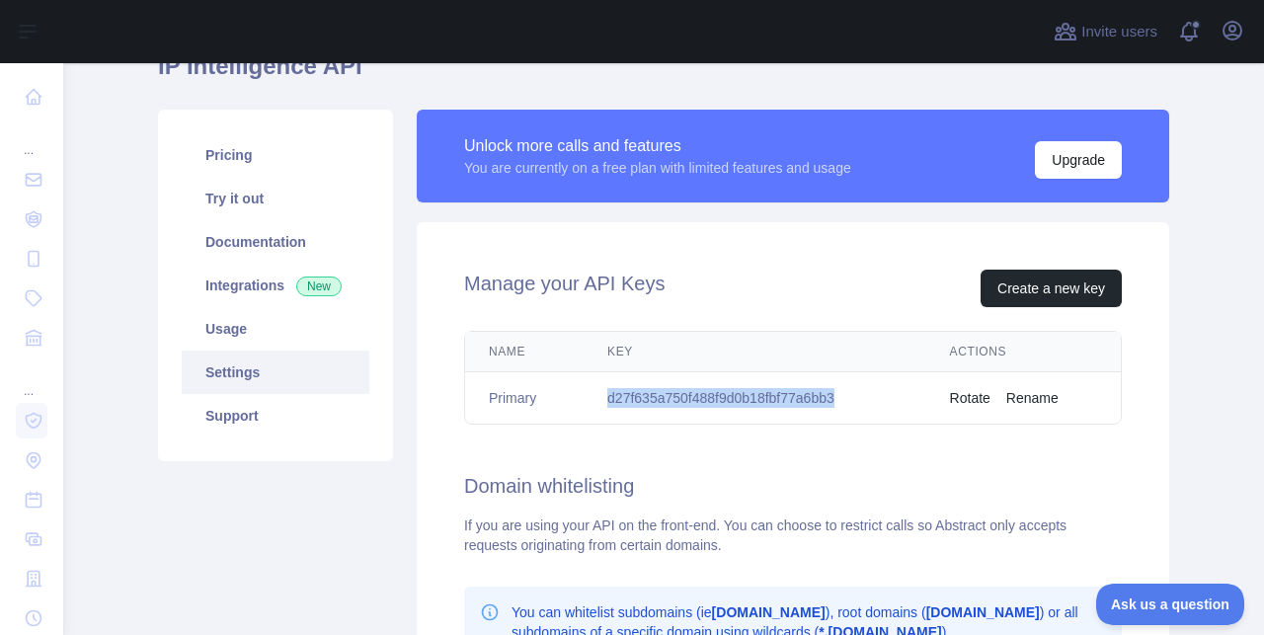
click at [771, 397] on td "d27f635a750f488f9d0b18fbf77a6bb3" at bounding box center [755, 398] width 343 height 52
drag, startPoint x: 776, startPoint y: 583, endPoint x: 691, endPoint y: 384, distance: 215.9
click at [691, 384] on td "d27f635a750f488f9d0b18fbf77a6bb3" at bounding box center [755, 398] width 343 height 52
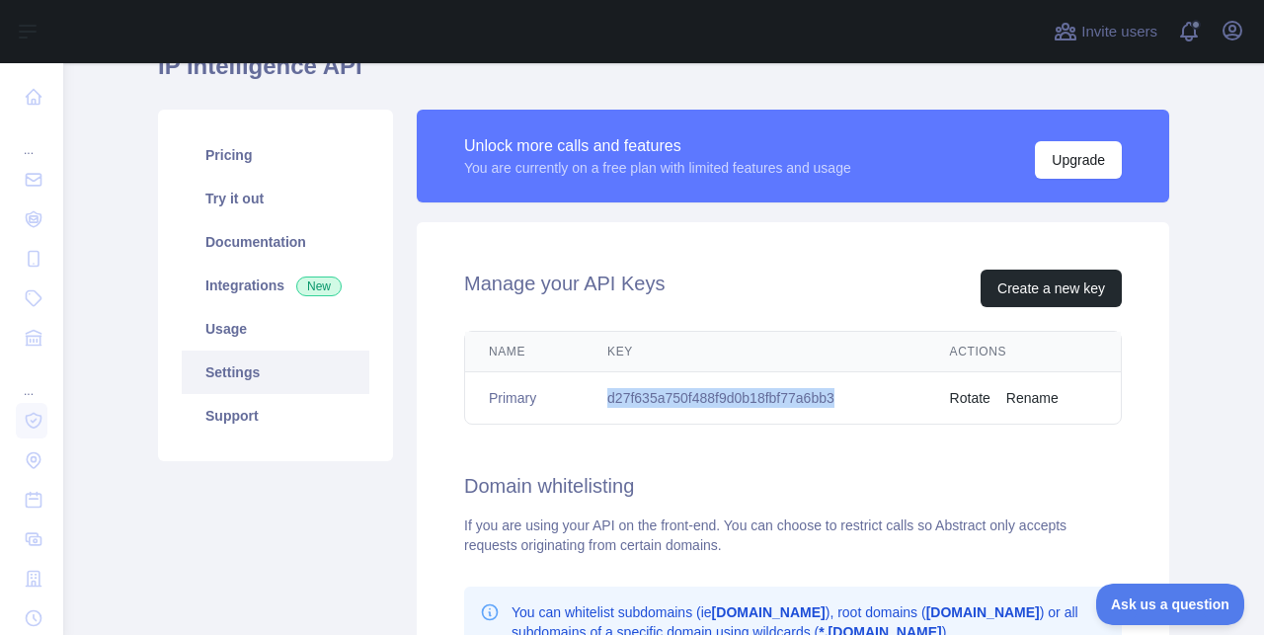
click at [689, 392] on td "d27f635a750f488f9d0b18fbf77a6bb3" at bounding box center [755, 398] width 343 height 52
click at [281, 314] on link "Usage" at bounding box center [276, 328] width 188 height 43
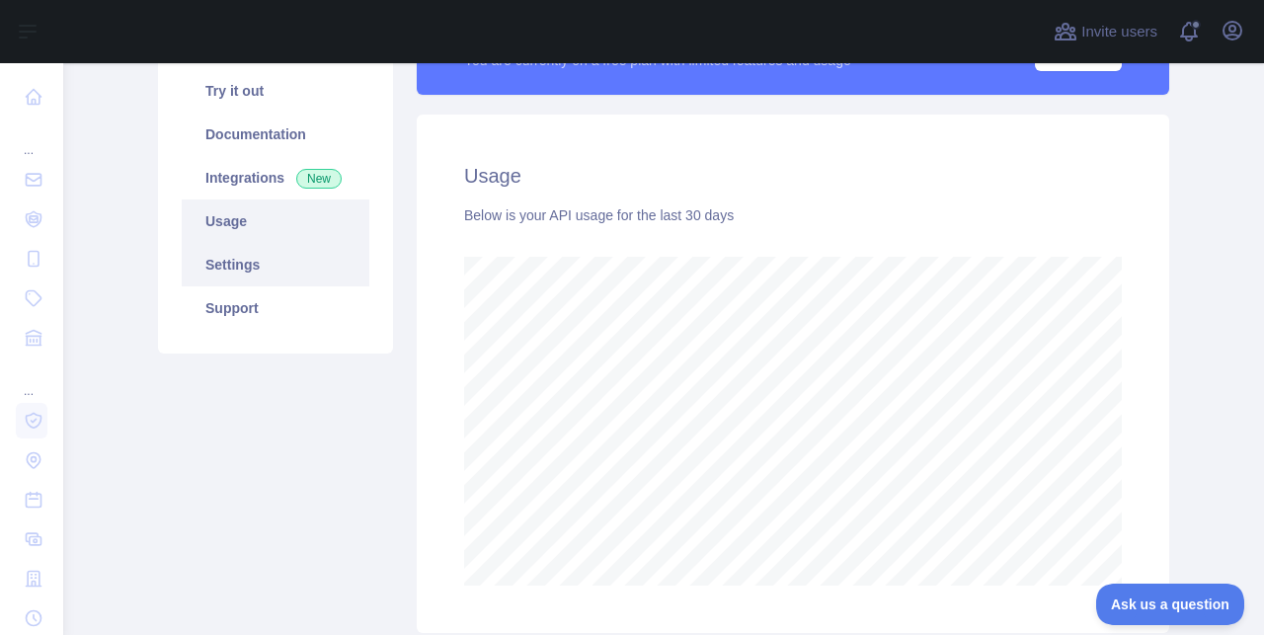
scroll to position [149, 0]
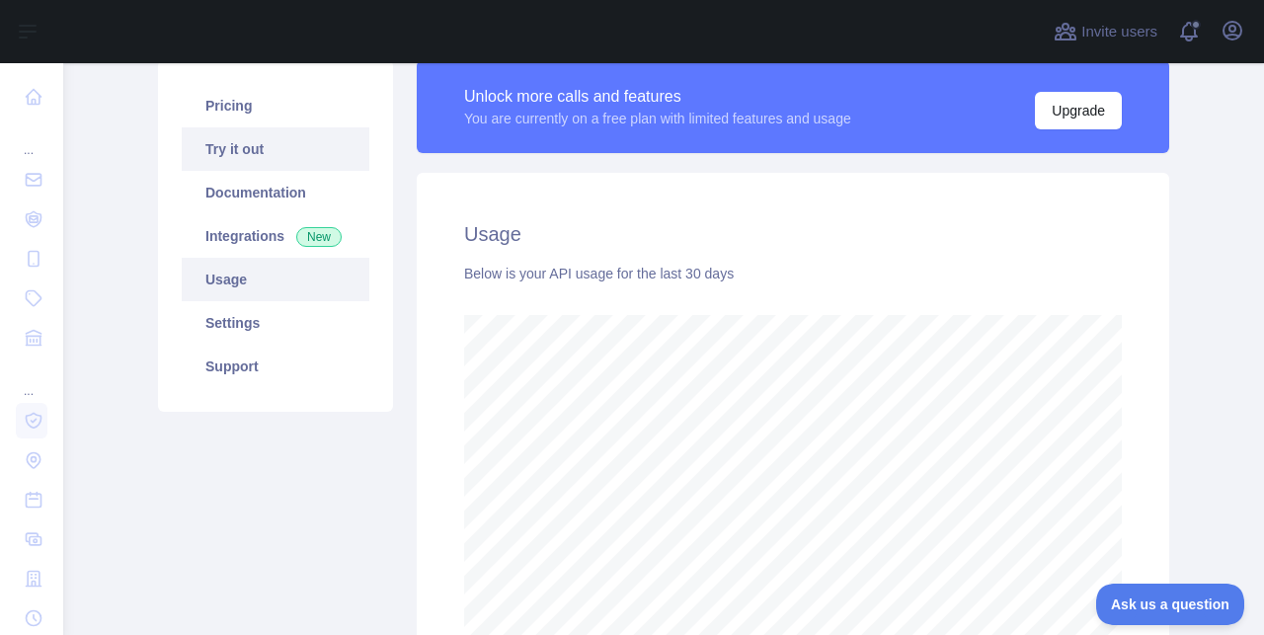
click at [286, 134] on link "Try it out" at bounding box center [276, 148] width 188 height 43
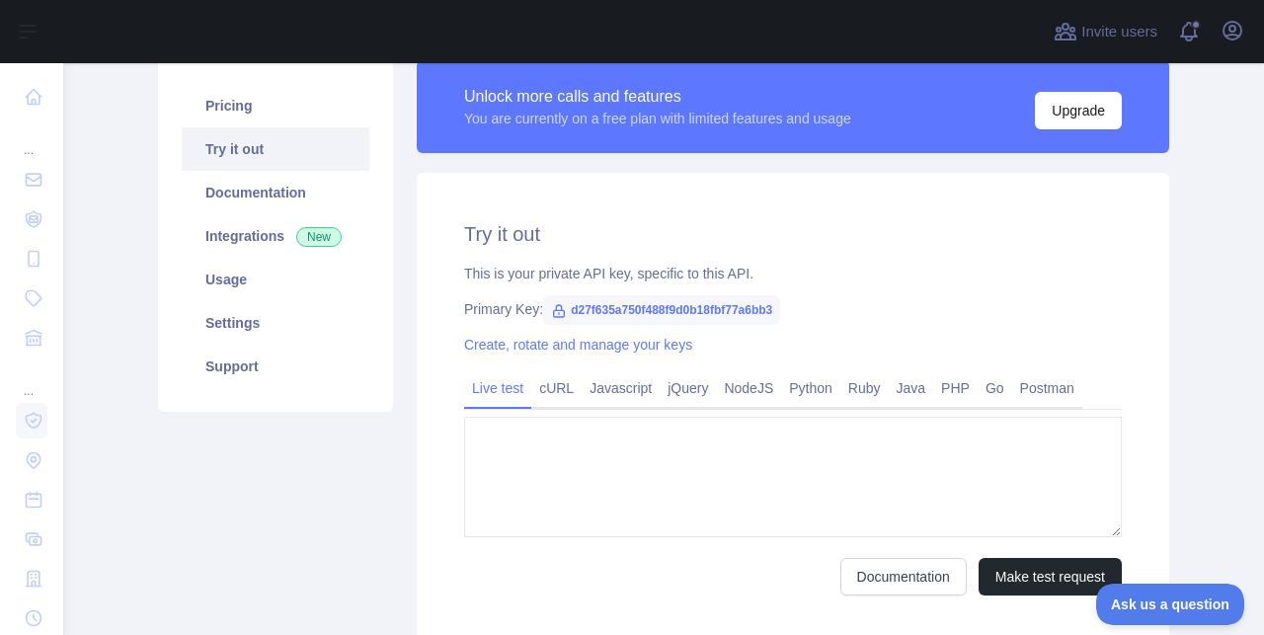
type textarea "**********"
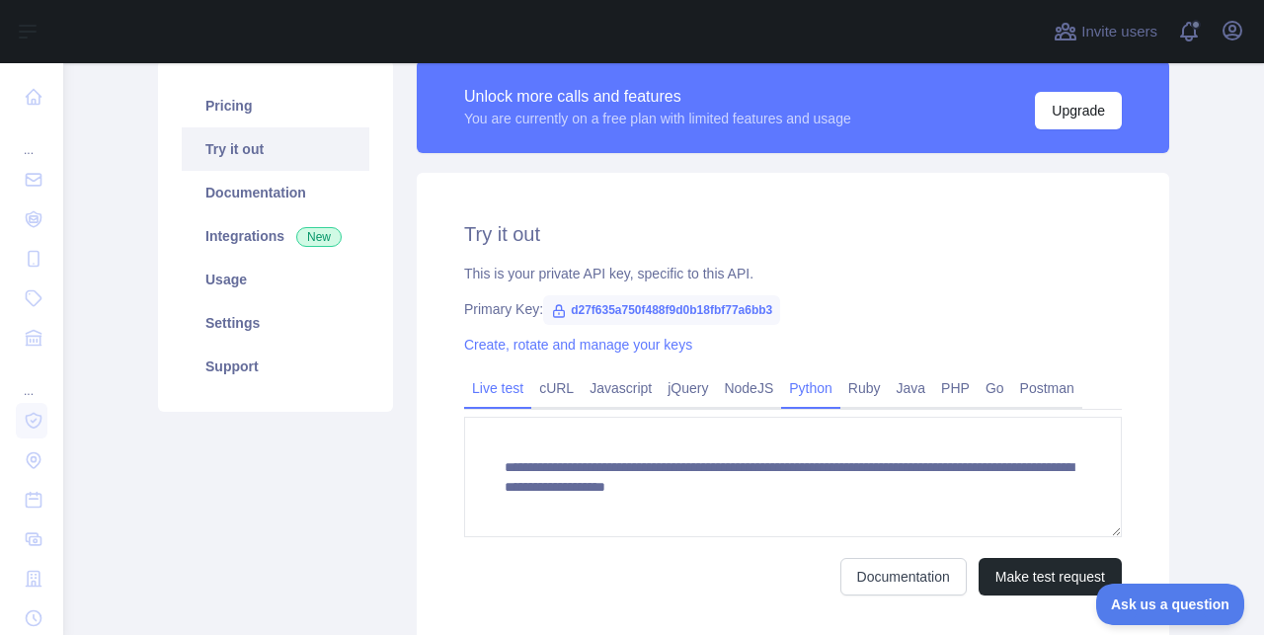
click at [827, 390] on link "Python" at bounding box center [810, 388] width 59 height 32
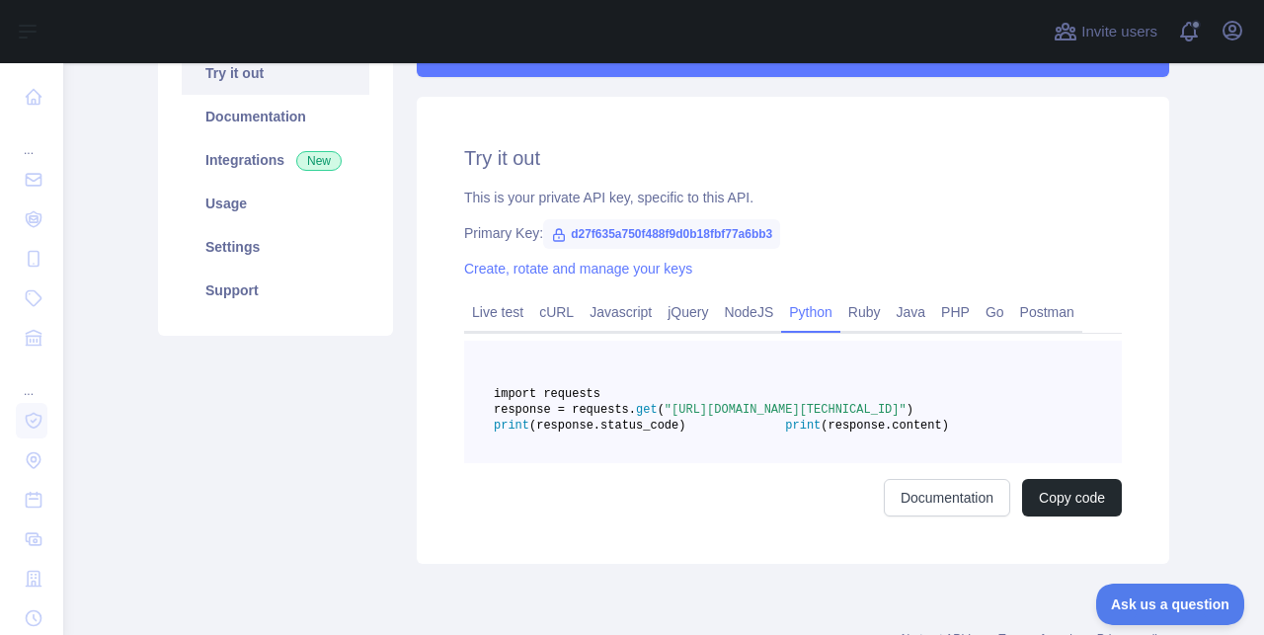
scroll to position [250, 0]
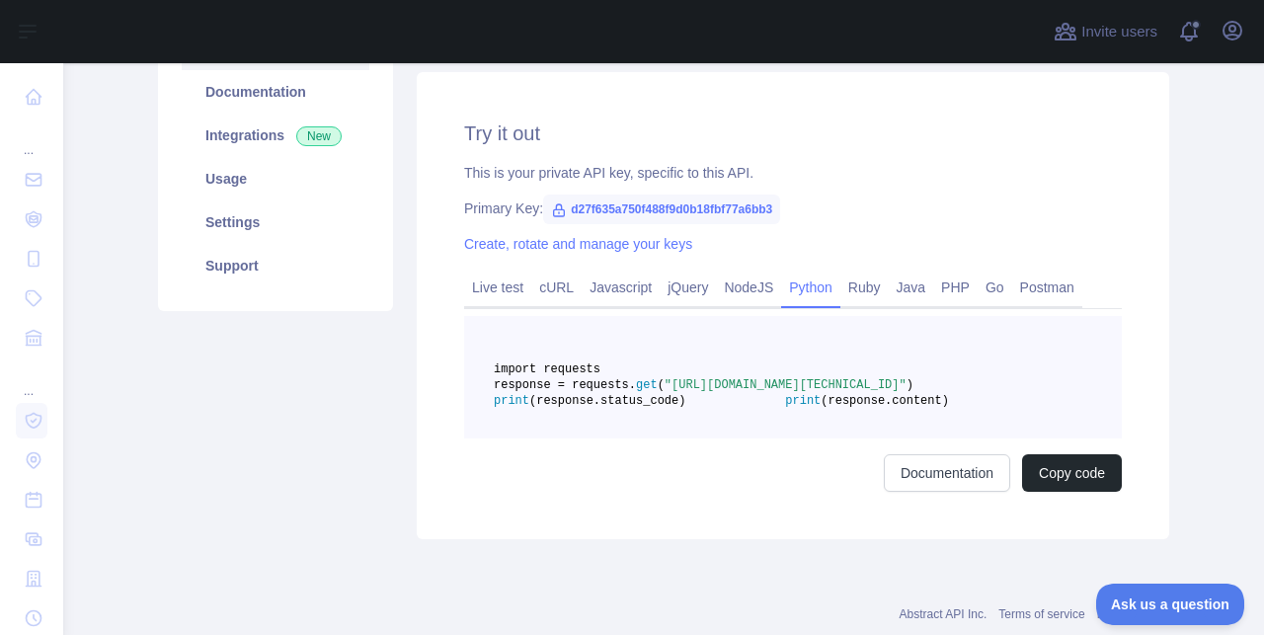
drag, startPoint x: 597, startPoint y: 402, endPoint x: 964, endPoint y: 412, distance: 367.6
click at [914, 392] on span "response = requests. get ( "[URL][DOMAIN_NAME][TECHNICAL_ID]" )" at bounding box center [704, 385] width 420 height 14
click at [981, 492] on link "Documentation" at bounding box center [947, 473] width 126 height 38
click at [891, 438] on pre "import requests response = requests. get ( "[URL][DOMAIN_NAME][TECHNICAL_ID]" )…" at bounding box center [793, 377] width 658 height 122
drag, startPoint x: 771, startPoint y: 404, endPoint x: 1080, endPoint y: 418, distance: 308.5
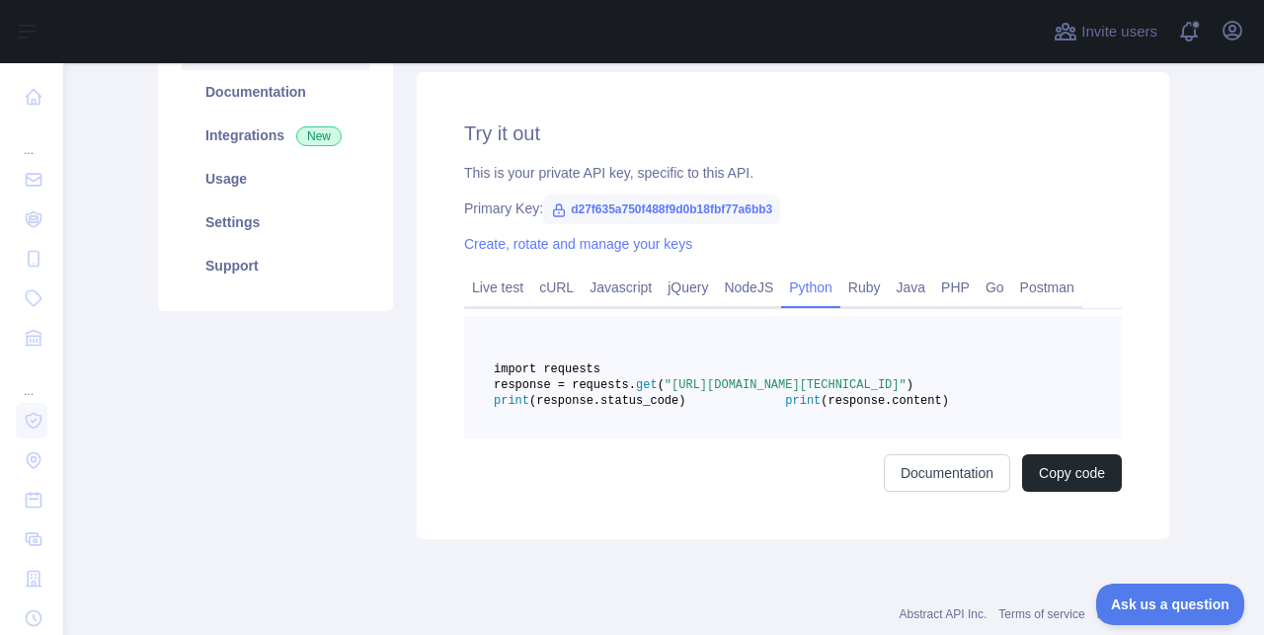
click at [907, 392] on span ""[URL][DOMAIN_NAME][TECHNICAL_ID]"" at bounding box center [786, 385] width 242 height 14
copy span "[URL][DOMAIN_NAME][TECHNICAL_ID]"
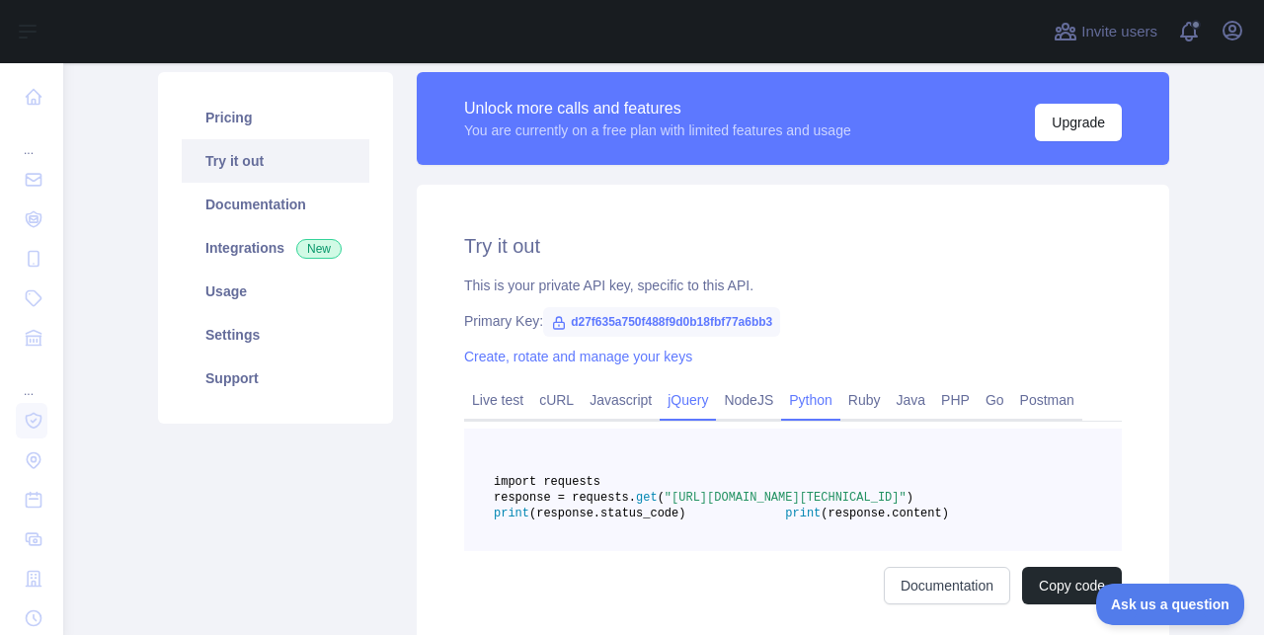
scroll to position [139, 0]
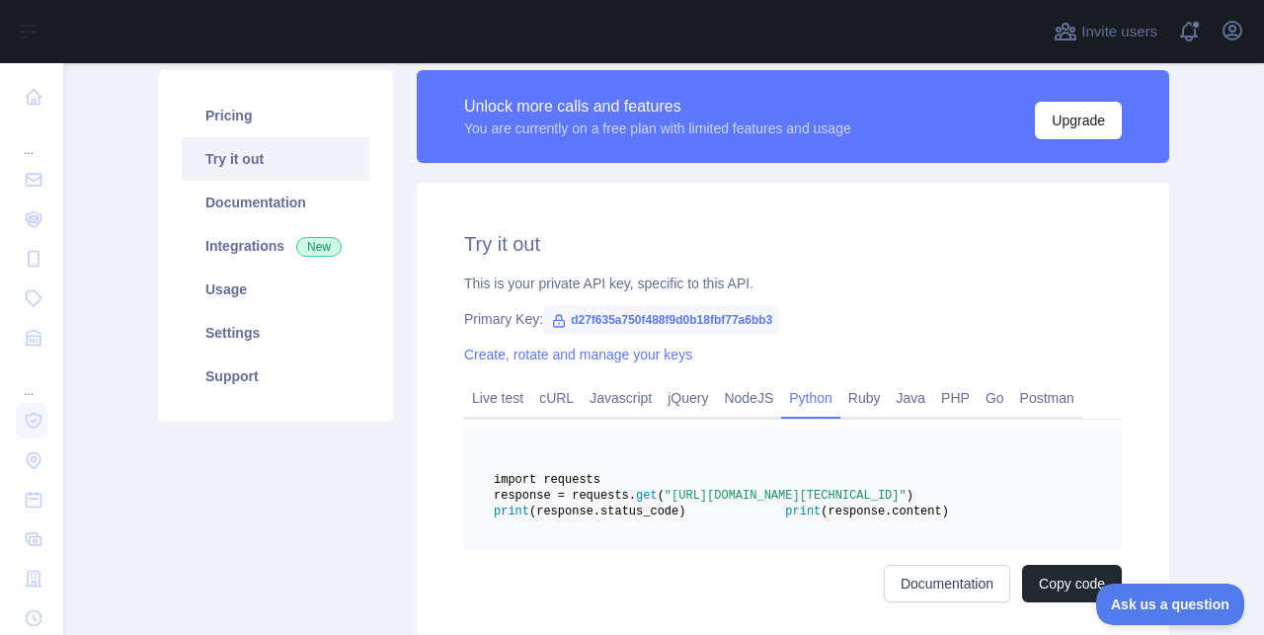
click at [705, 315] on span "d27f635a750f488f9d0b18fbf77a6bb3" at bounding box center [661, 320] width 237 height 30
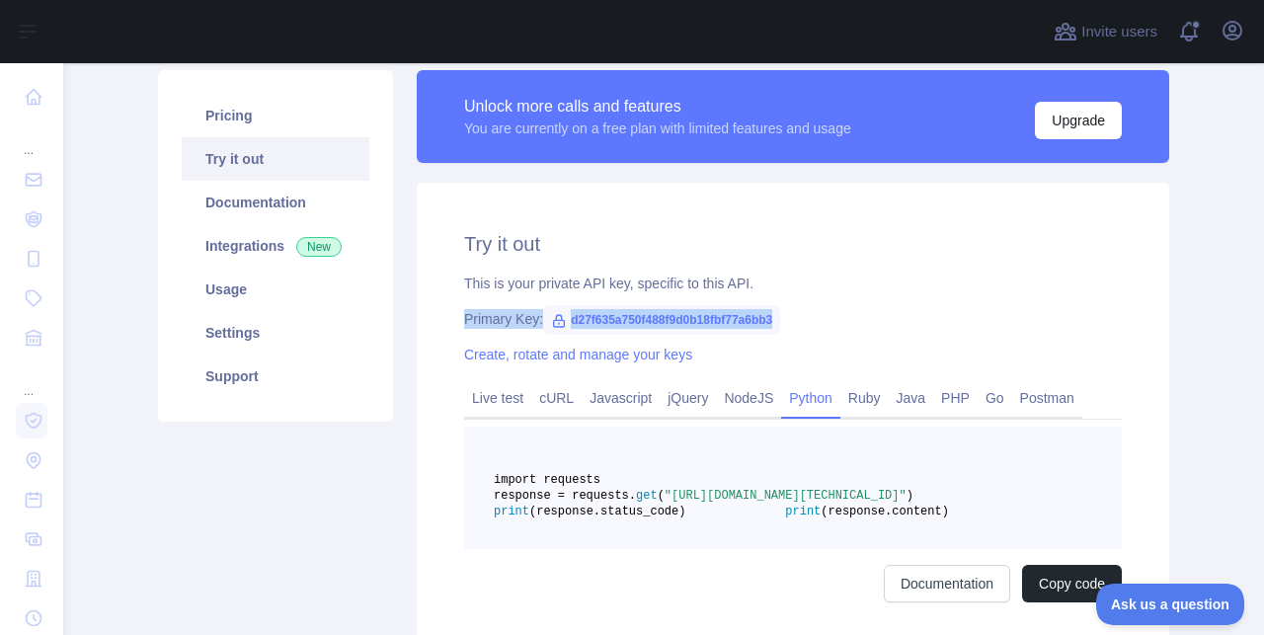
click at [705, 315] on span "d27f635a750f488f9d0b18fbf77a6bb3" at bounding box center [661, 320] width 237 height 30
click at [780, 321] on span "d27f635a750f488f9d0b18fbf77a6bb3" at bounding box center [661, 320] width 237 height 30
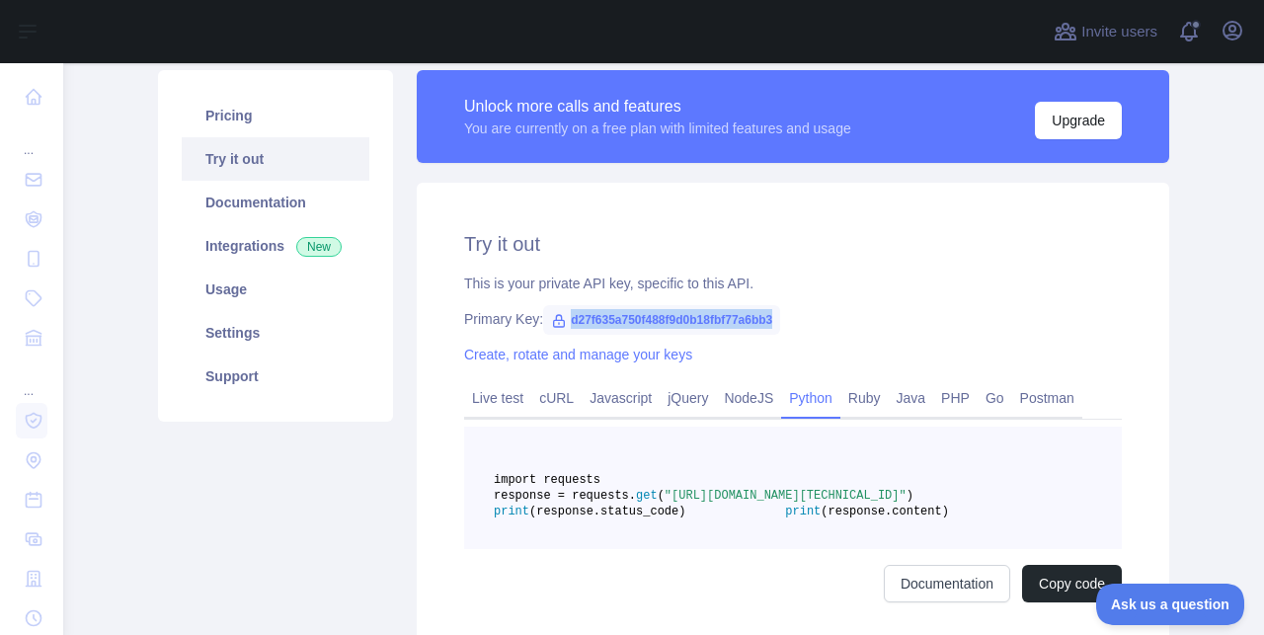
drag, startPoint x: 806, startPoint y: 321, endPoint x: 570, endPoint y: 322, distance: 236.1
click at [570, 322] on span "d27f635a750f488f9d0b18fbf77a6bb3" at bounding box center [661, 320] width 237 height 30
copy div "d27f635a750f488f9d0b18fbf77a6bb3"
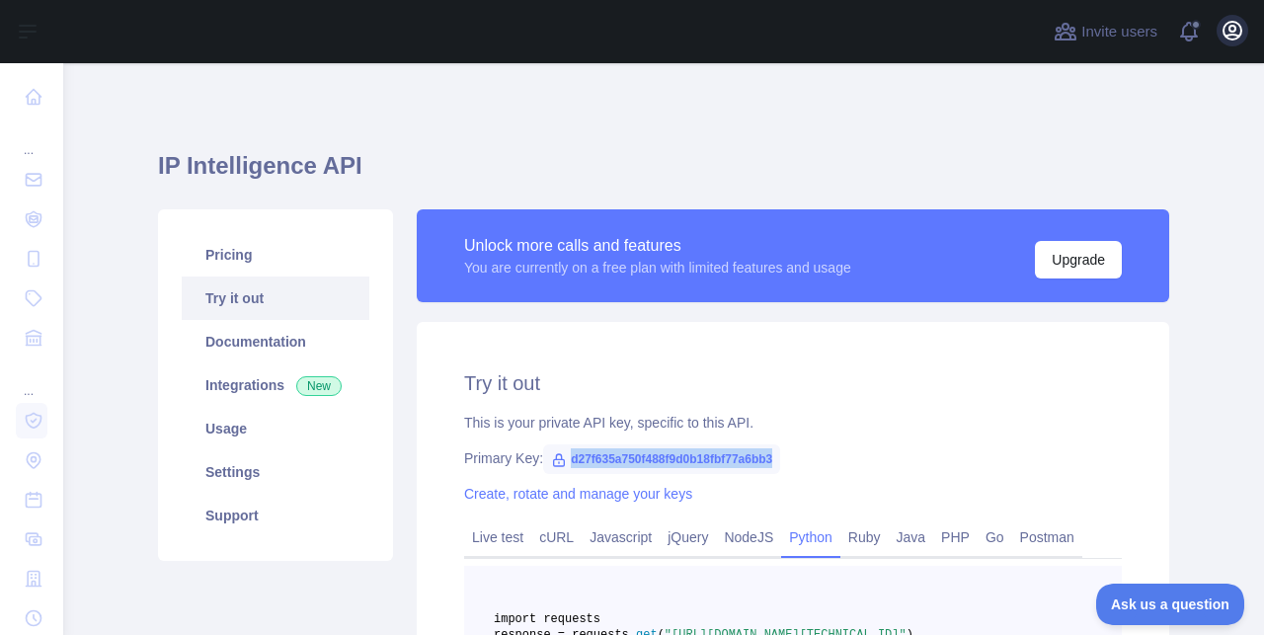
scroll to position [-1, 0]
click at [1237, 30] on icon "button" at bounding box center [1233, 31] width 24 height 24
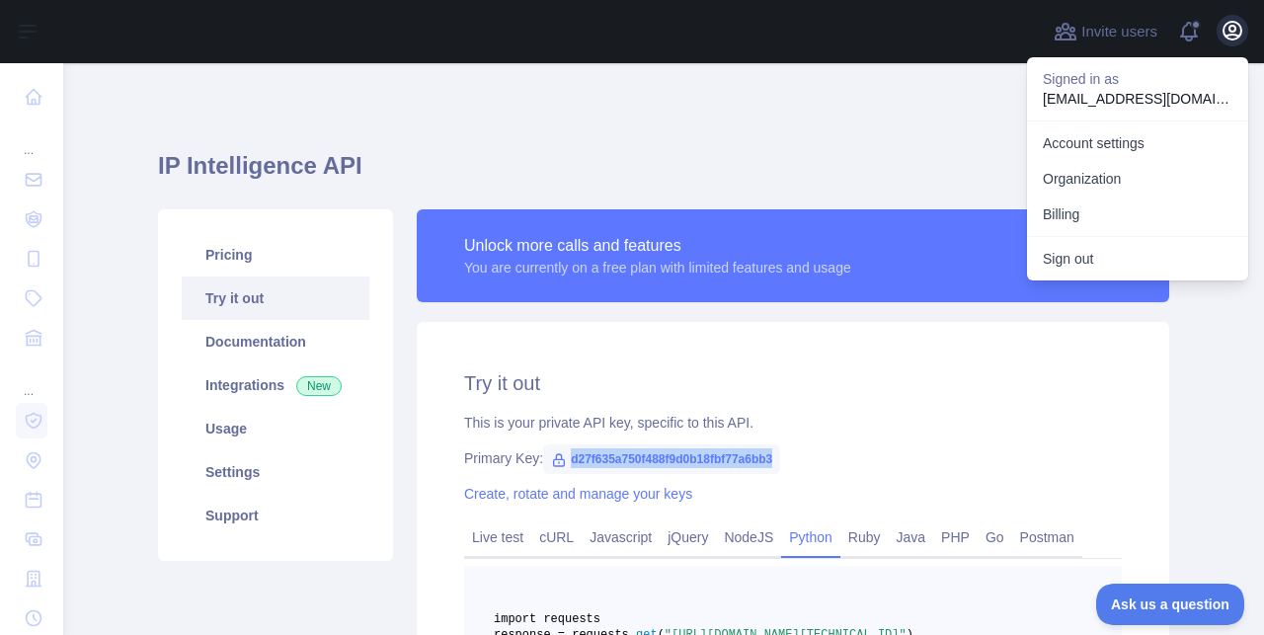
click at [1237, 30] on icon "button" at bounding box center [1233, 31] width 24 height 24
